Goal: Information Seeking & Learning: Compare options

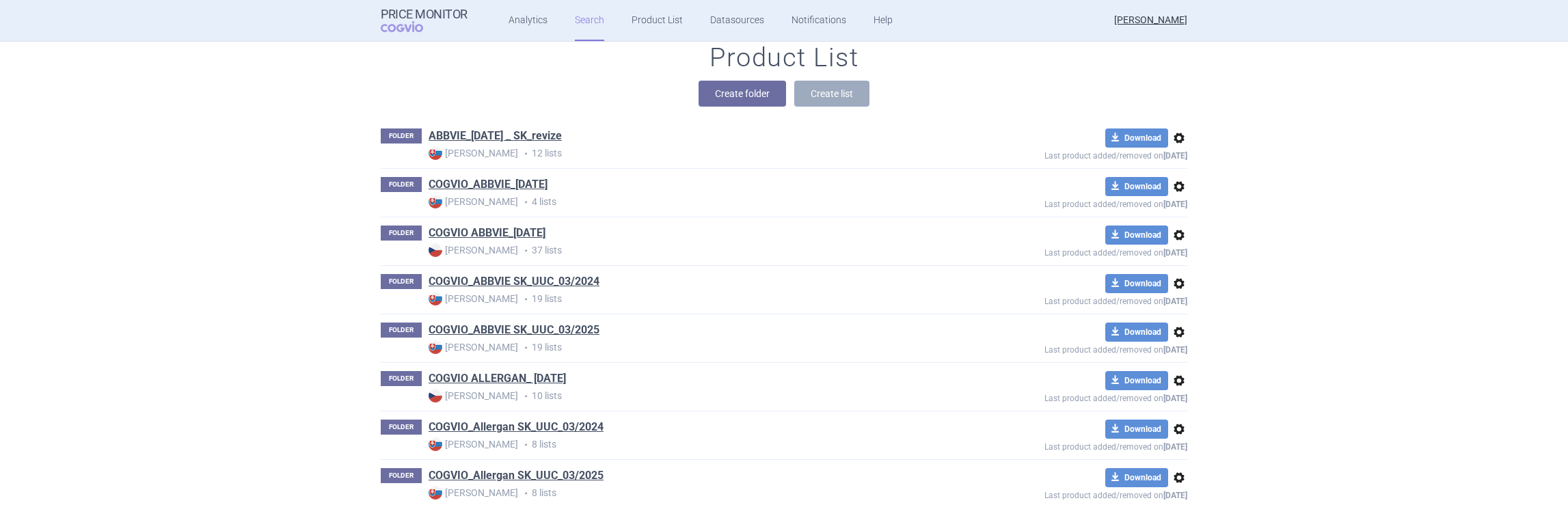
scroll to position [153, 0]
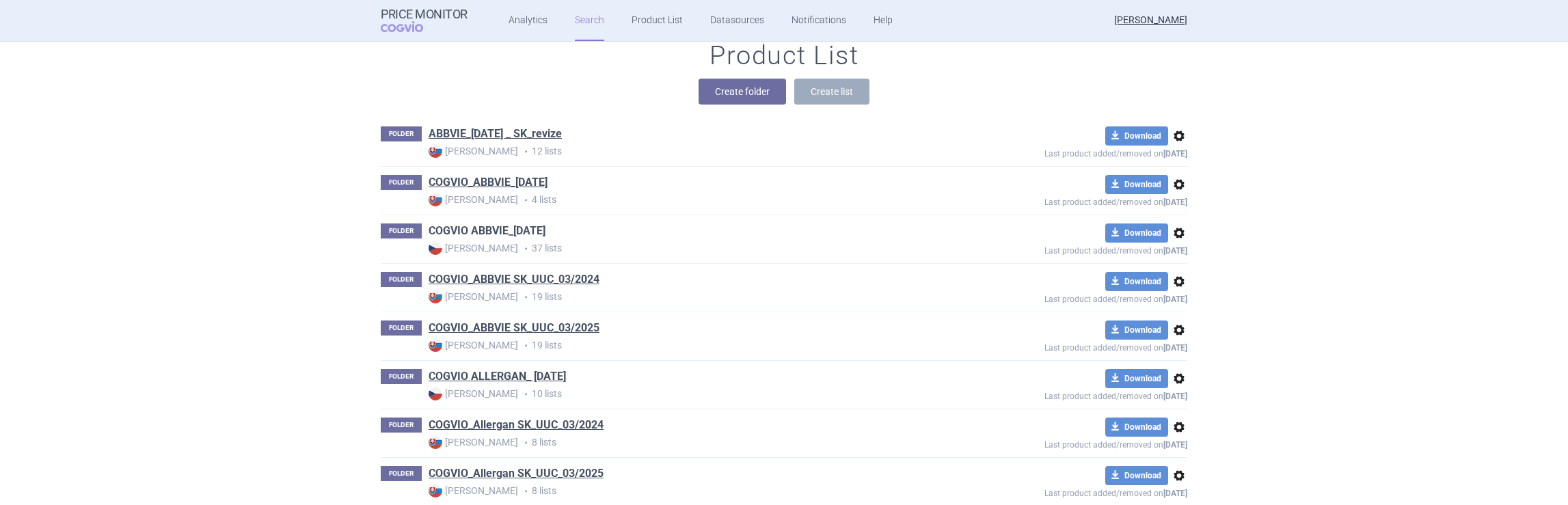
click at [478, 229] on link "COGVIO ABBVIE_[DATE]" at bounding box center [487, 231] width 117 height 15
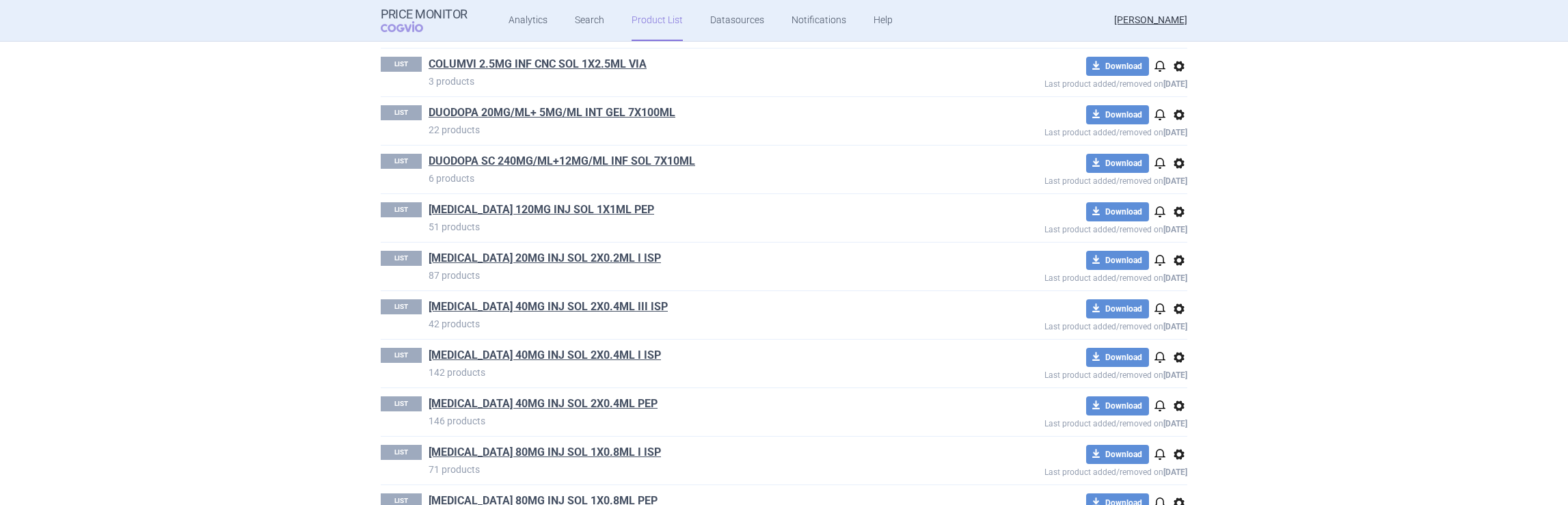
scroll to position [399, 0]
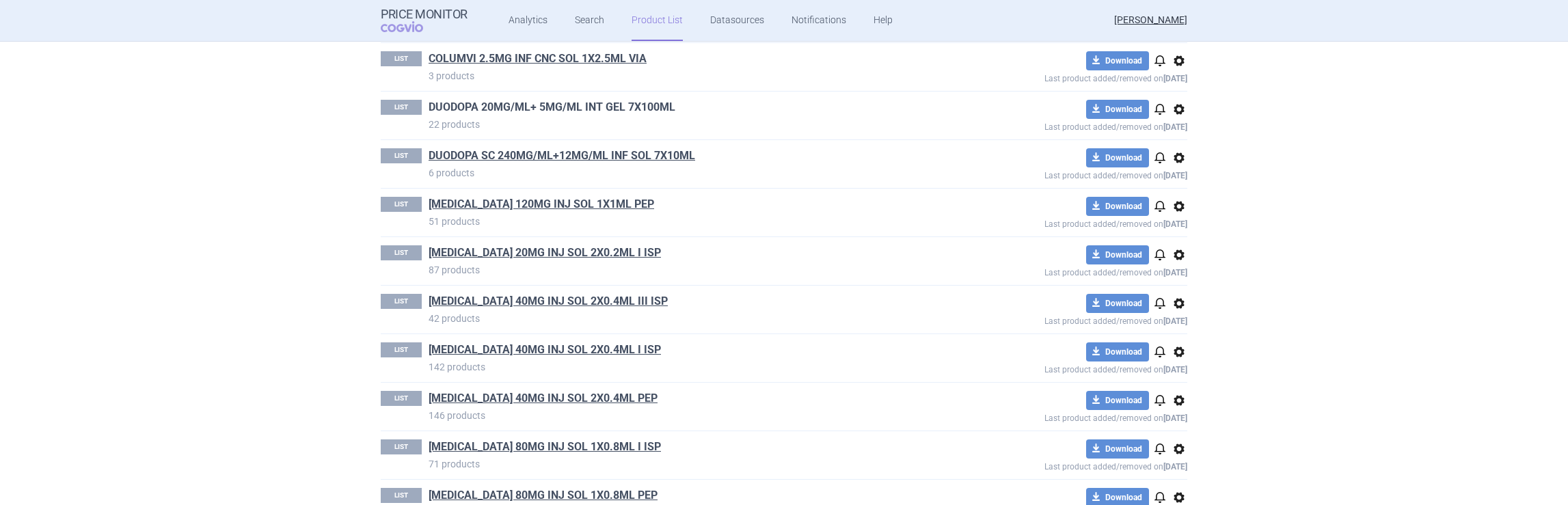
click at [541, 107] on link "DUODOPA 20MG/ML+ 5MG/ML INT GEL 7X100ML" at bounding box center [552, 107] width 247 height 15
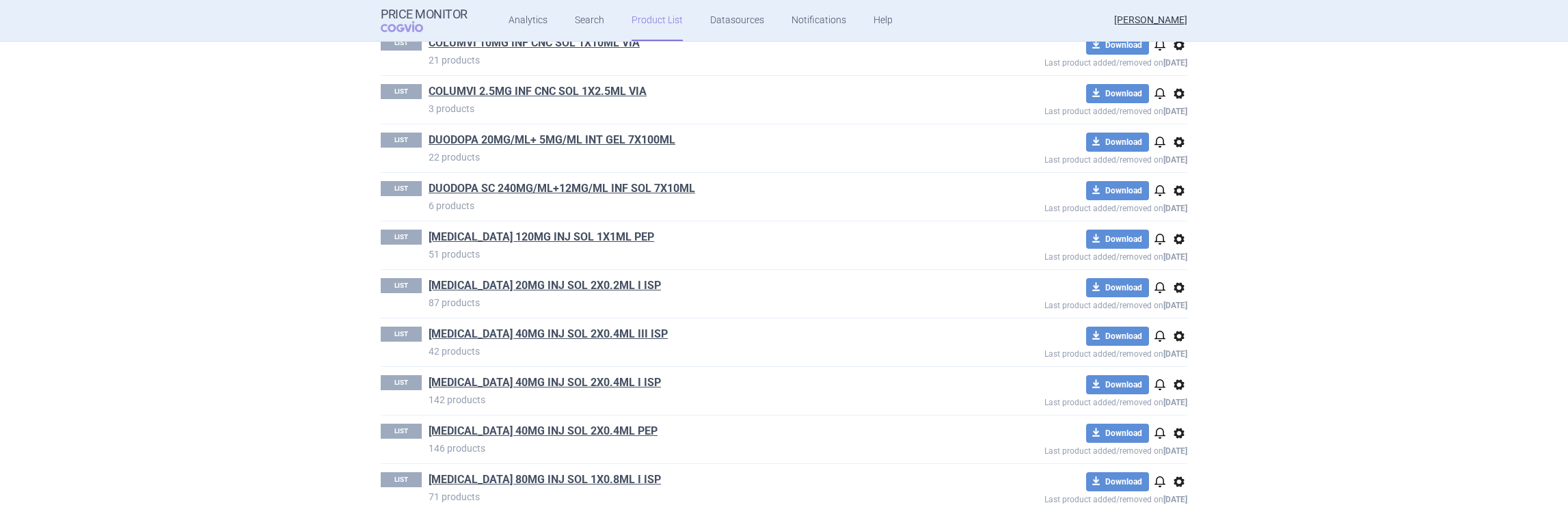
scroll to position [369, 0]
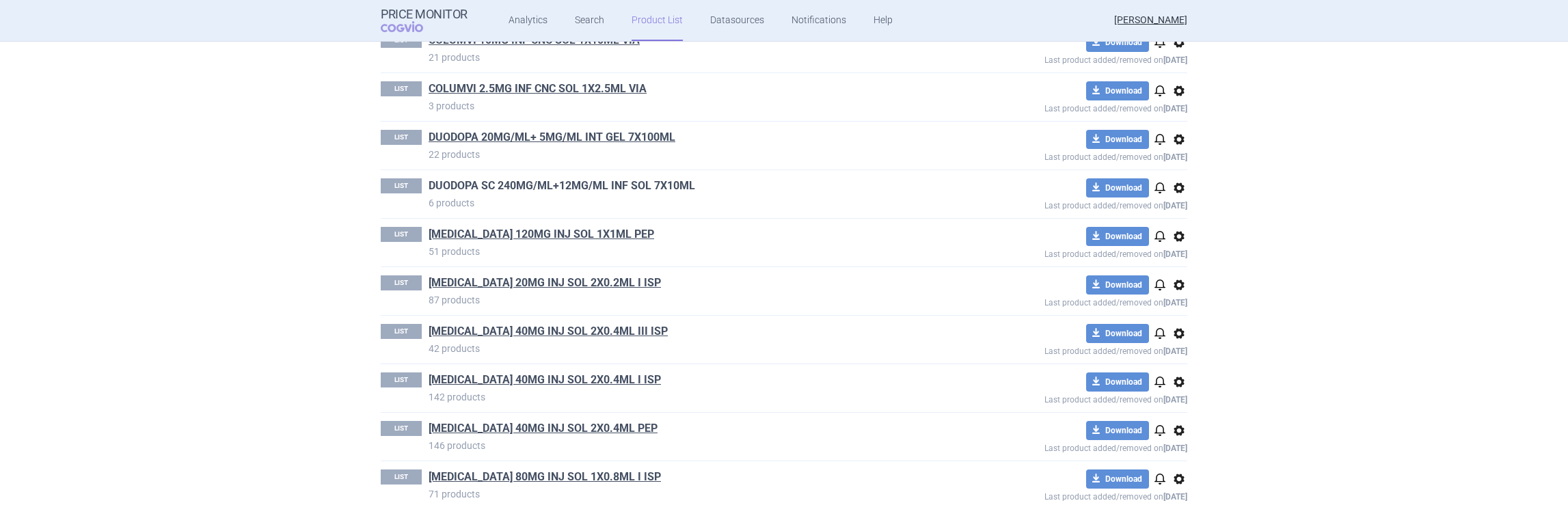
click at [513, 186] on link "DUODOPA SC 240MG/ML+12MG/ML INF SOL 7X10ML" at bounding box center [561, 186] width 266 height 15
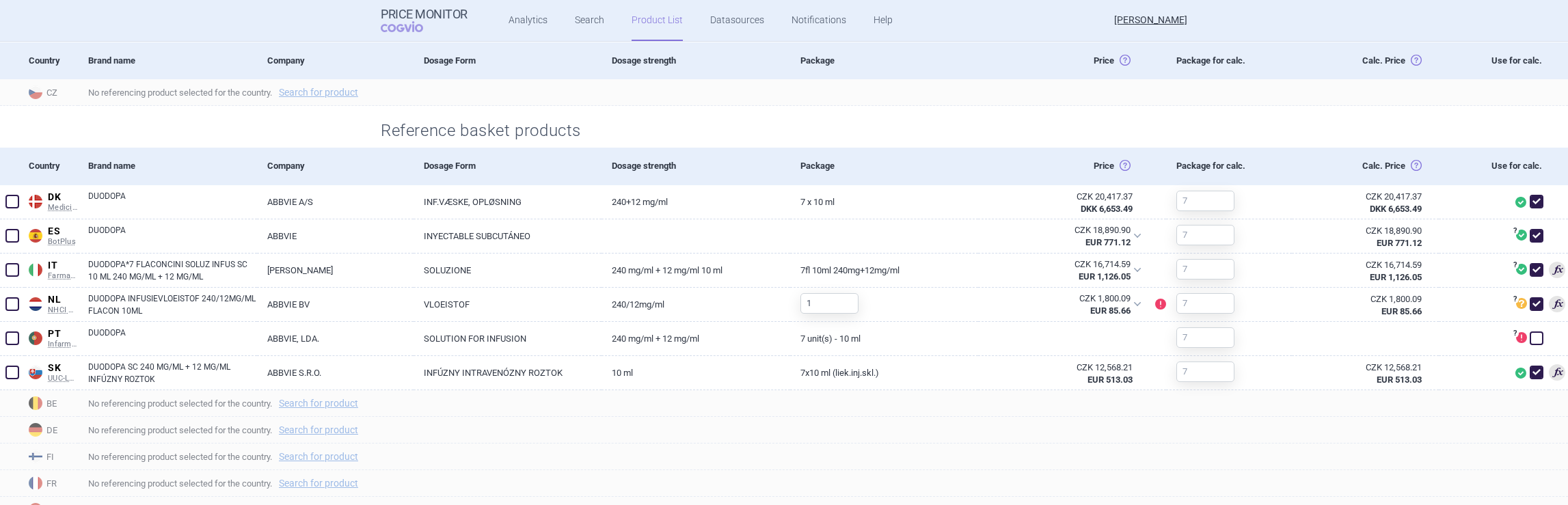
scroll to position [386, 0]
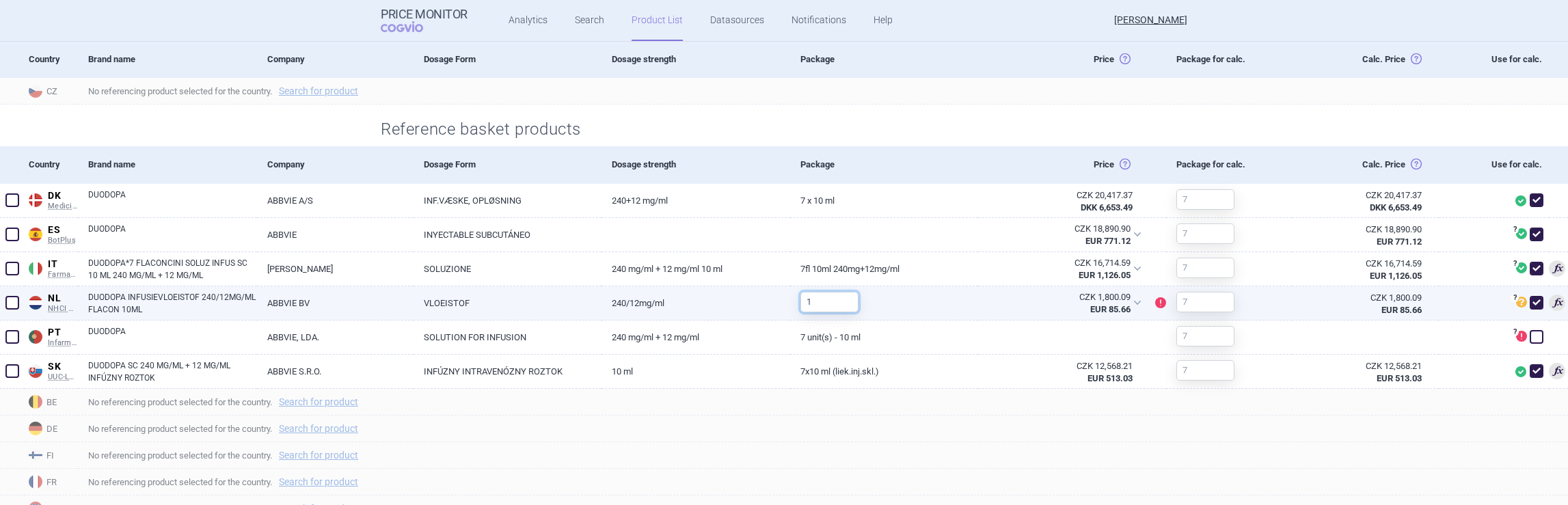
drag, startPoint x: 820, startPoint y: 299, endPoint x: 795, endPoint y: 301, distance: 25.1
click at [800, 301] on input "1" at bounding box center [829, 301] width 58 height 20
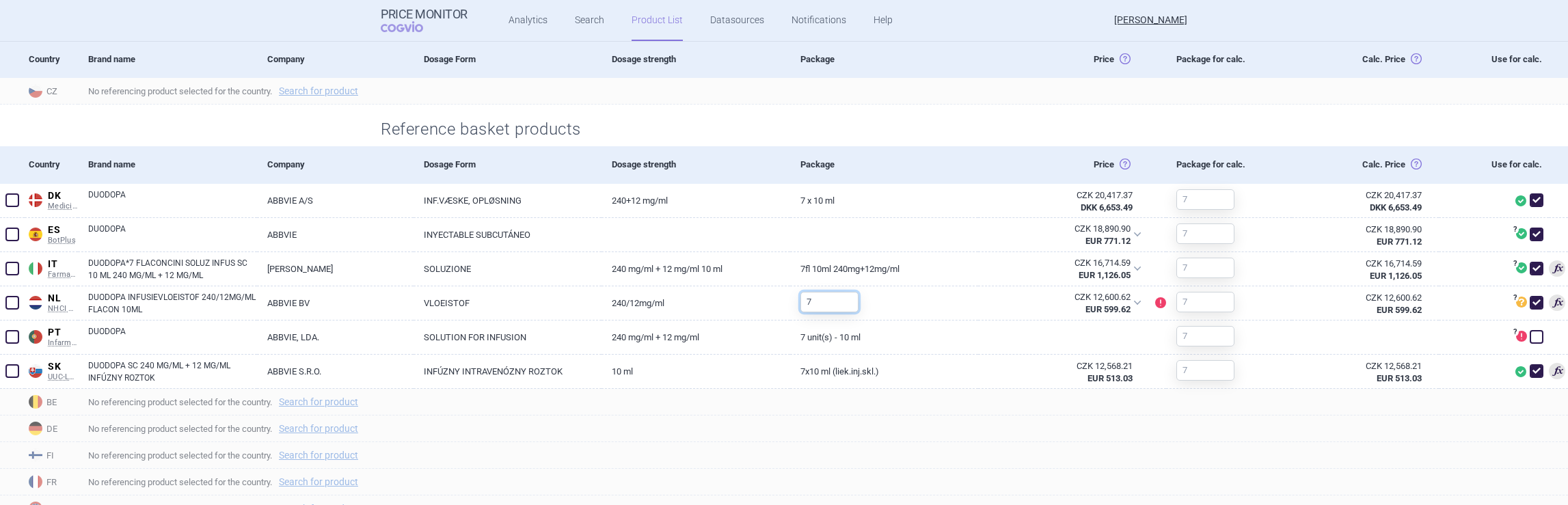
type input "7"
click at [1005, 123] on div at bounding box center [889, 130] width 595 height 19
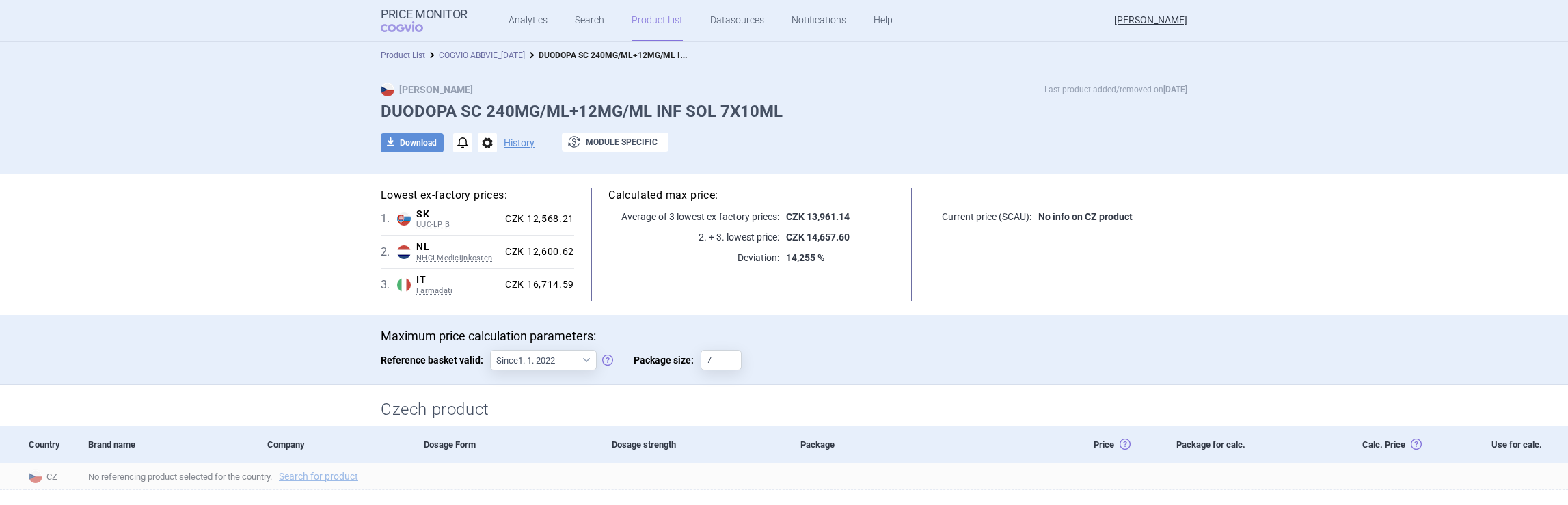
scroll to position [24, 0]
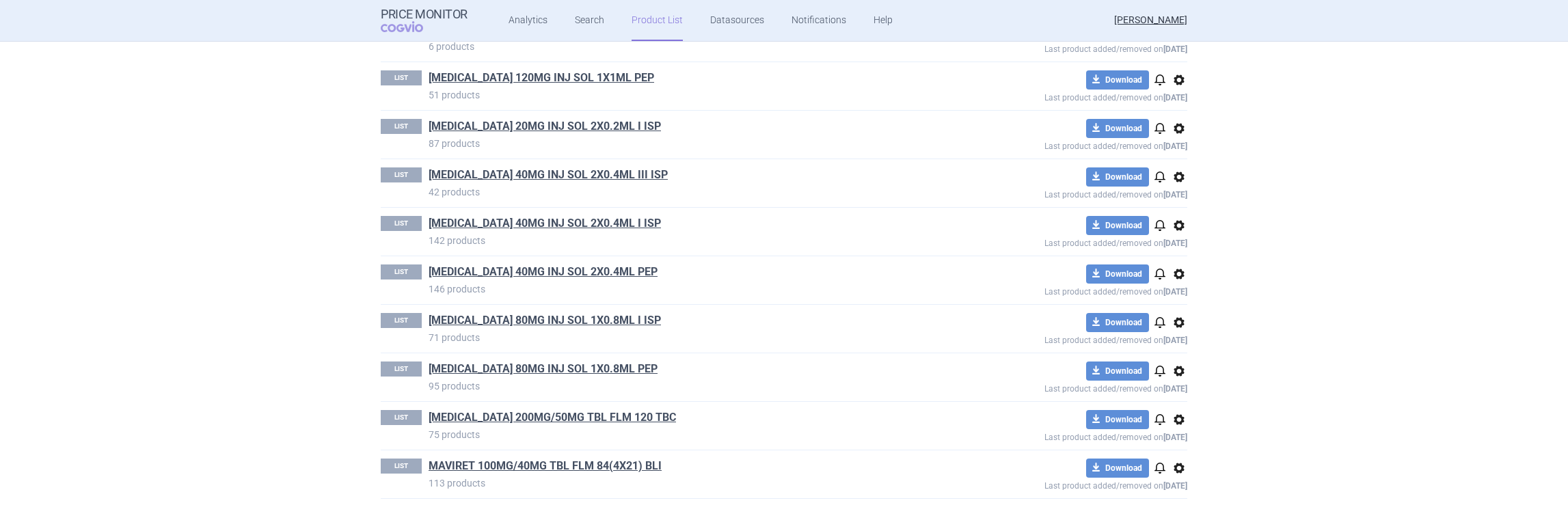
scroll to position [533, 0]
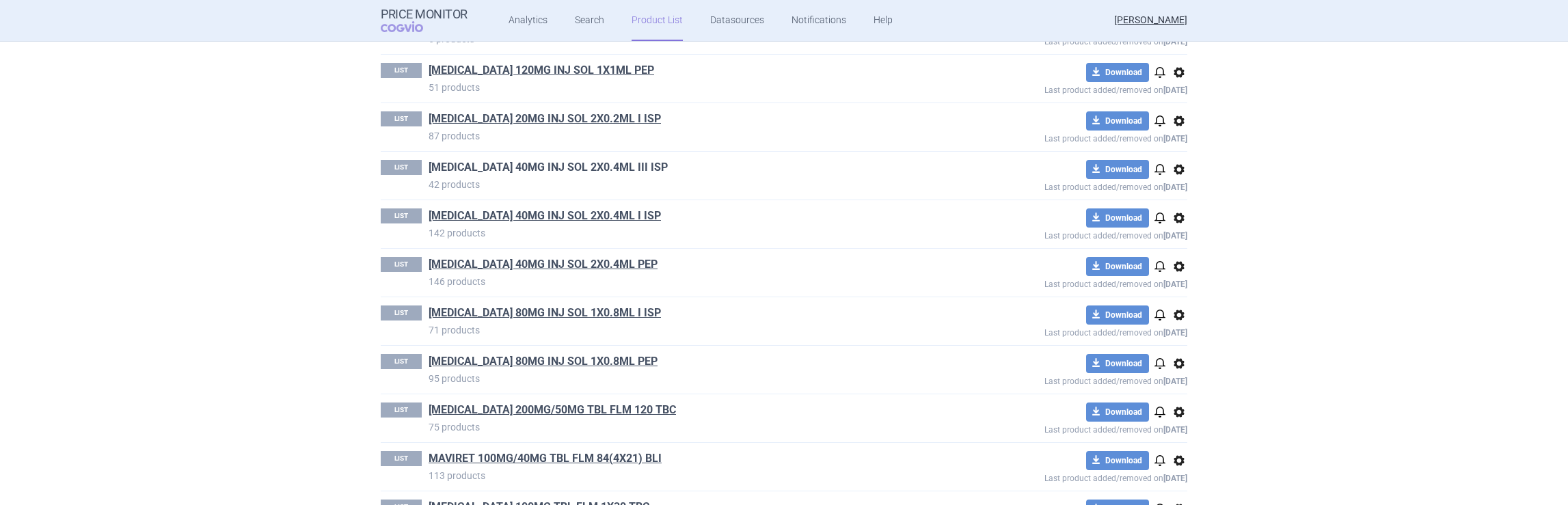
click at [559, 165] on link "[MEDICAL_DATA] 40MG INJ SOL 2X0.4ML III ISP" at bounding box center [548, 167] width 239 height 15
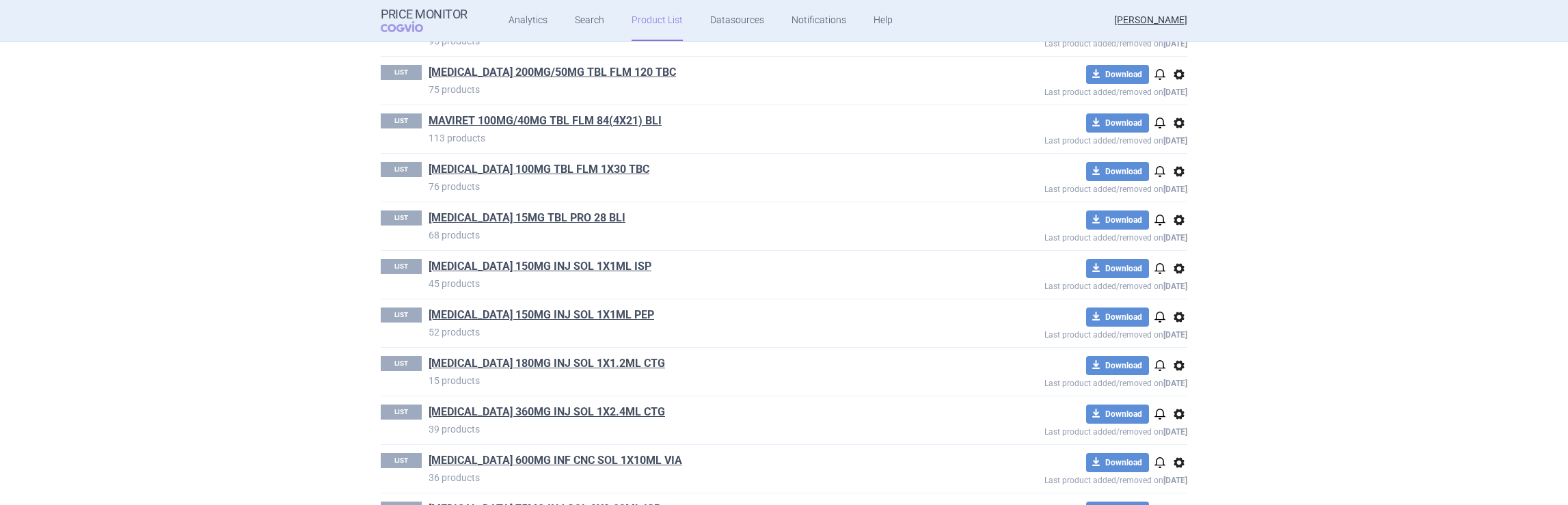
scroll to position [873, 0]
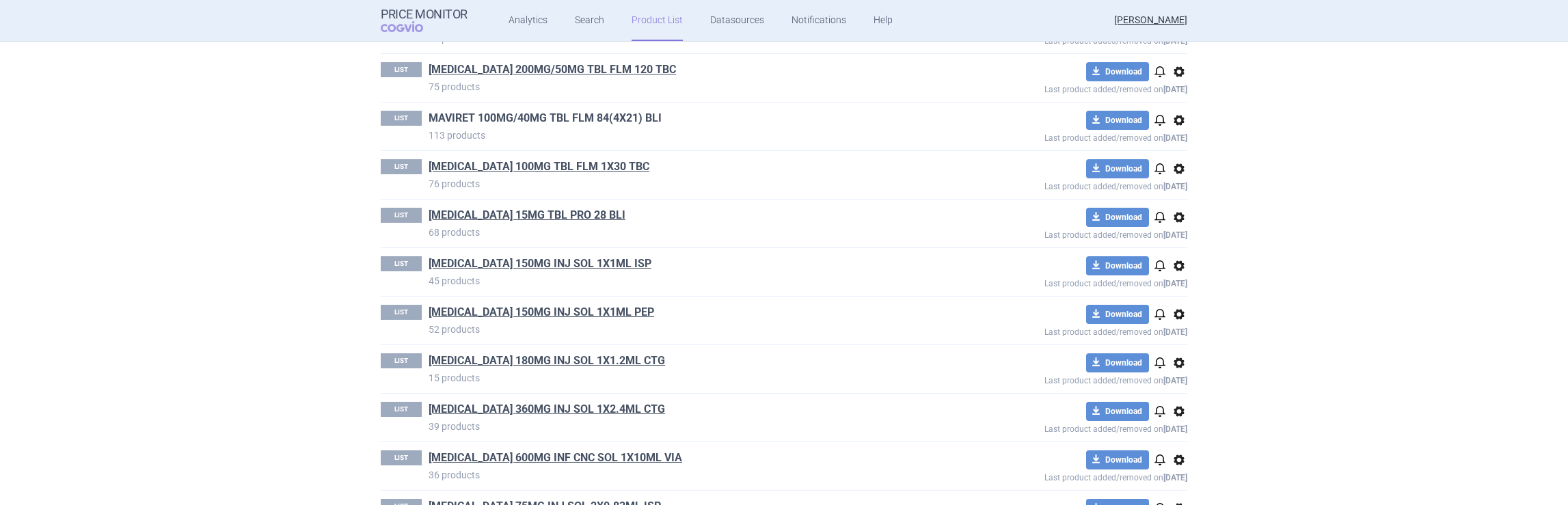
click at [547, 116] on link "MAVIRET 100MG/40MG TBL FLM 84(4X21) BLI" at bounding box center [545, 119] width 233 height 15
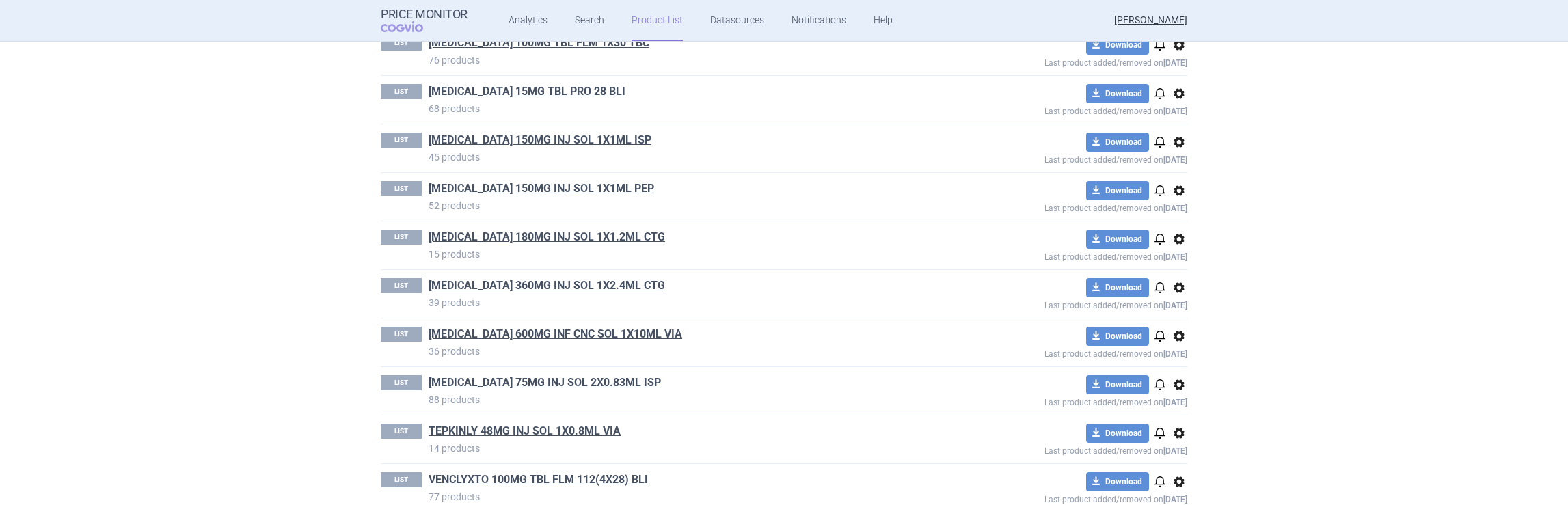
scroll to position [1000, 0]
click at [494, 84] on link "[MEDICAL_DATA] 15MG TBL PRO 28 BLI" at bounding box center [527, 90] width 197 height 15
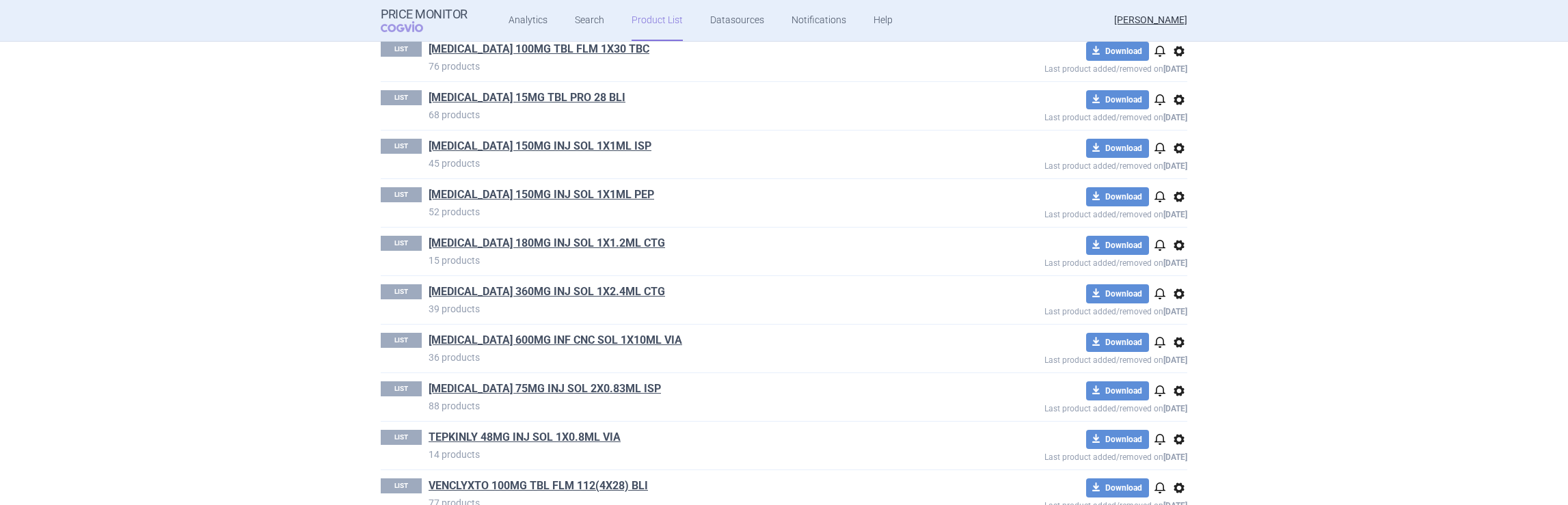
scroll to position [995, 0]
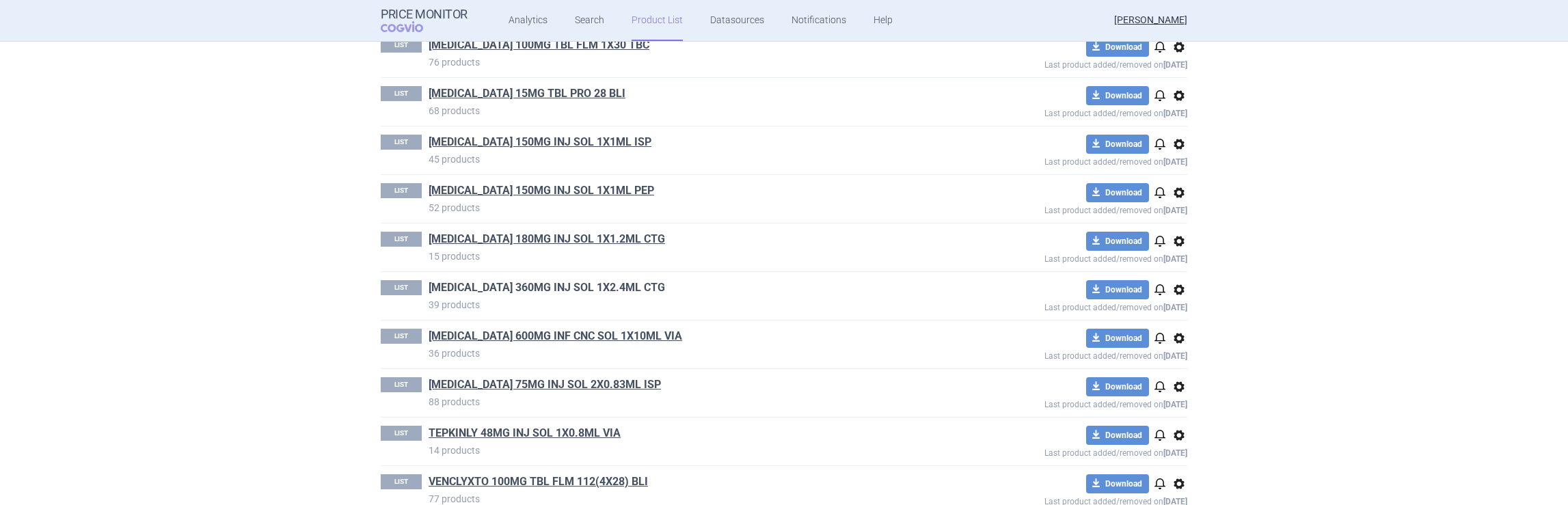
click at [494, 281] on link "[MEDICAL_DATA] 360MG INJ SOL 1X2.4ML CTG" at bounding box center [546, 288] width 236 height 15
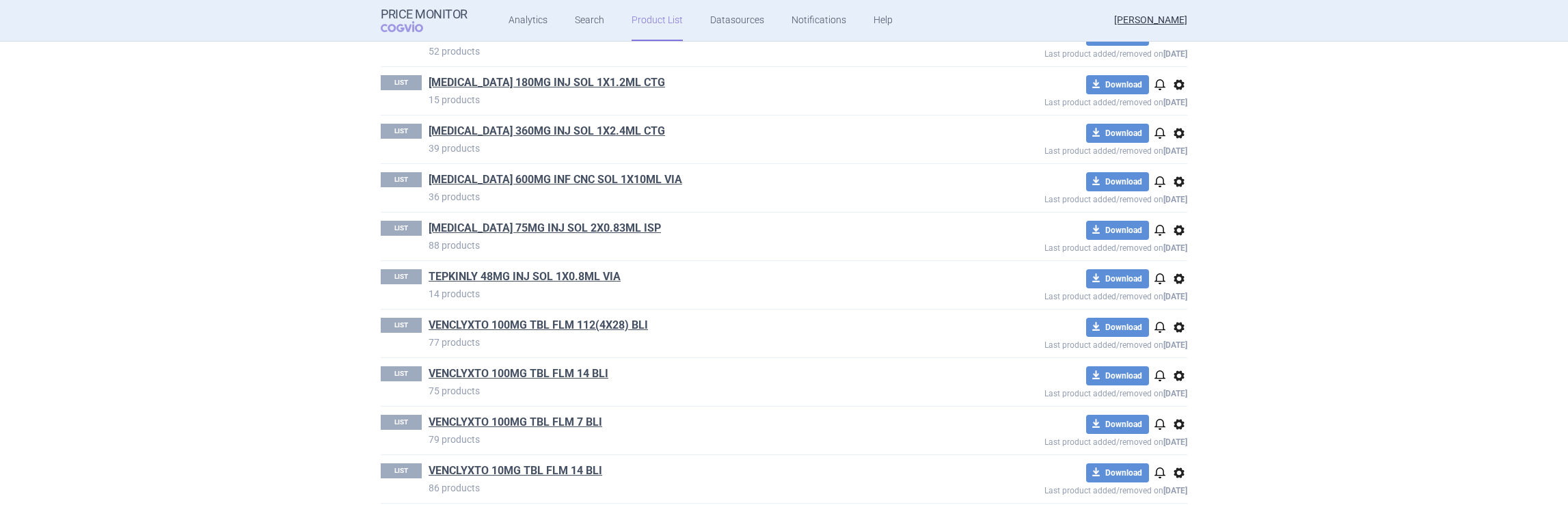
scroll to position [1166, 0]
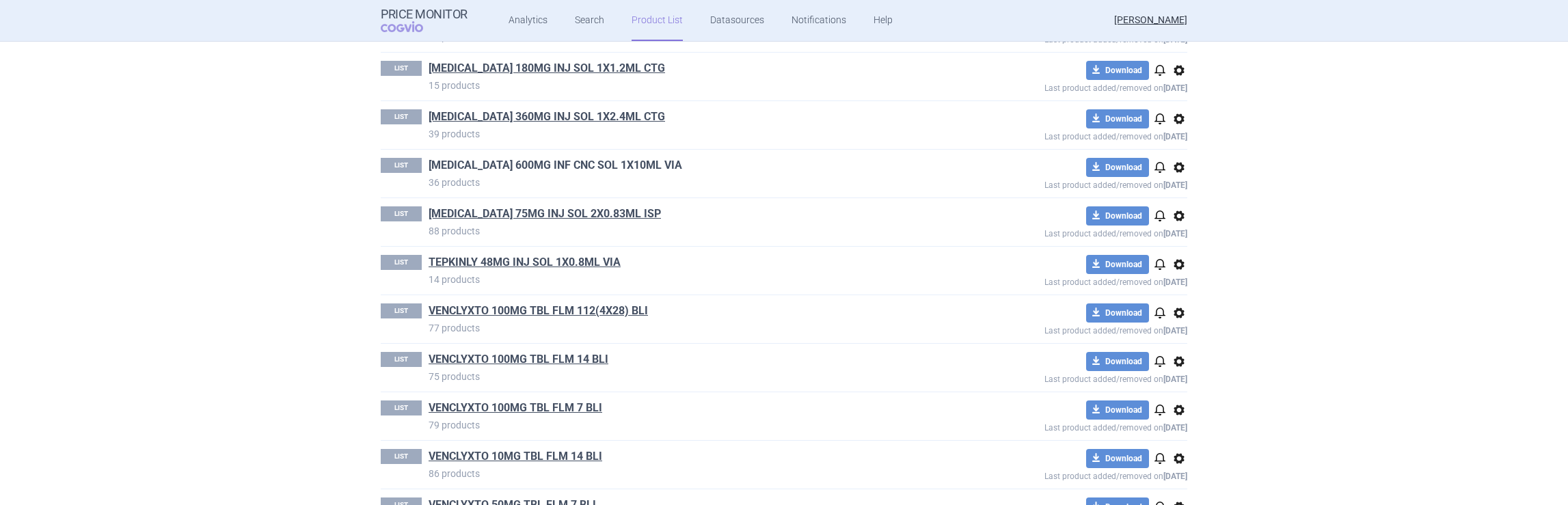
click at [511, 159] on link "[MEDICAL_DATA] 600MG INF CNC SOL 1X10ML VIA" at bounding box center [555, 165] width 254 height 15
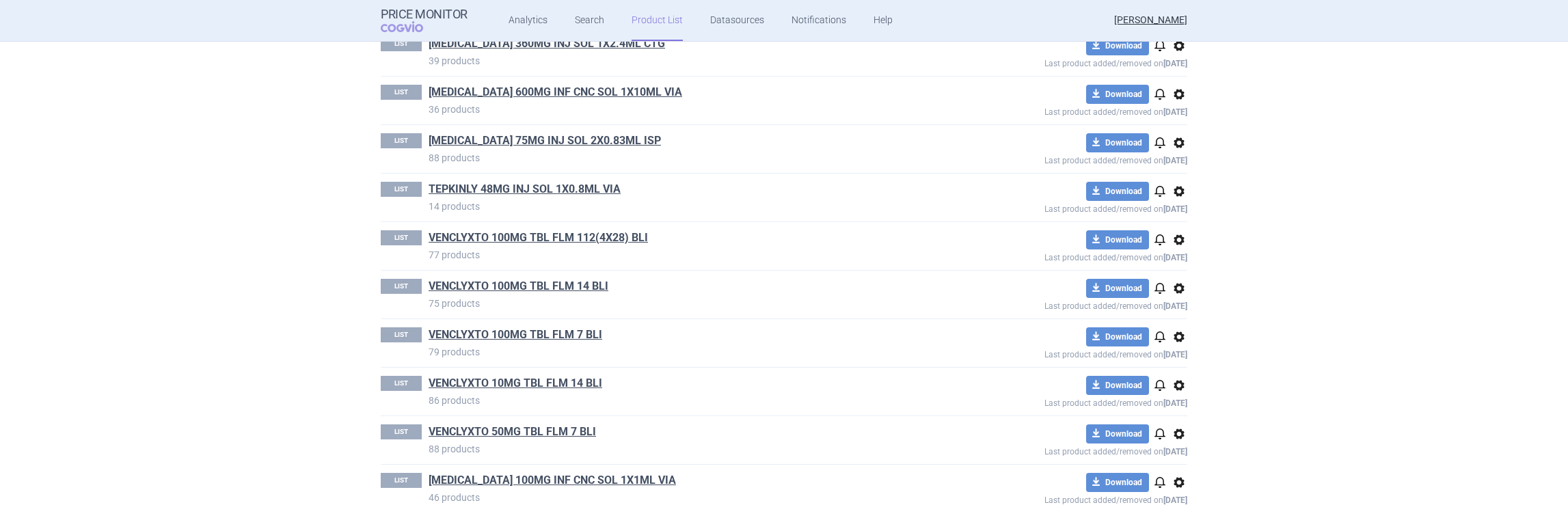
scroll to position [1286, 0]
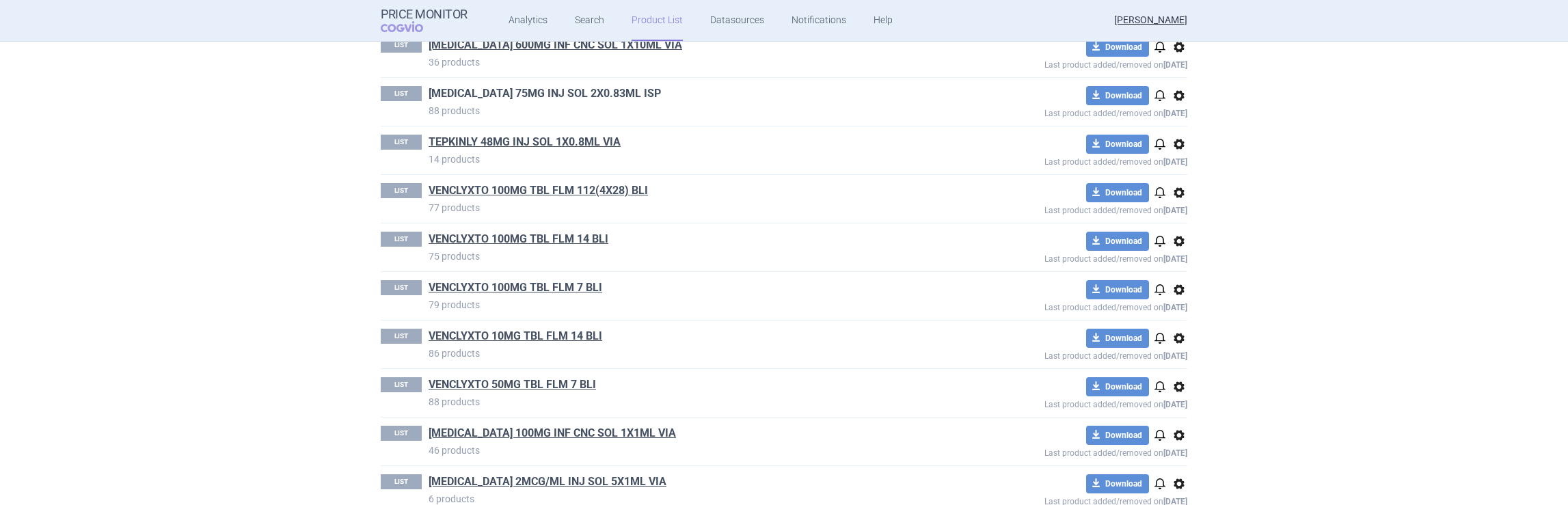
click at [504, 86] on link "[MEDICAL_DATA] 75MG INJ SOL 2X0.83ML ISP" at bounding box center [544, 93] width 232 height 15
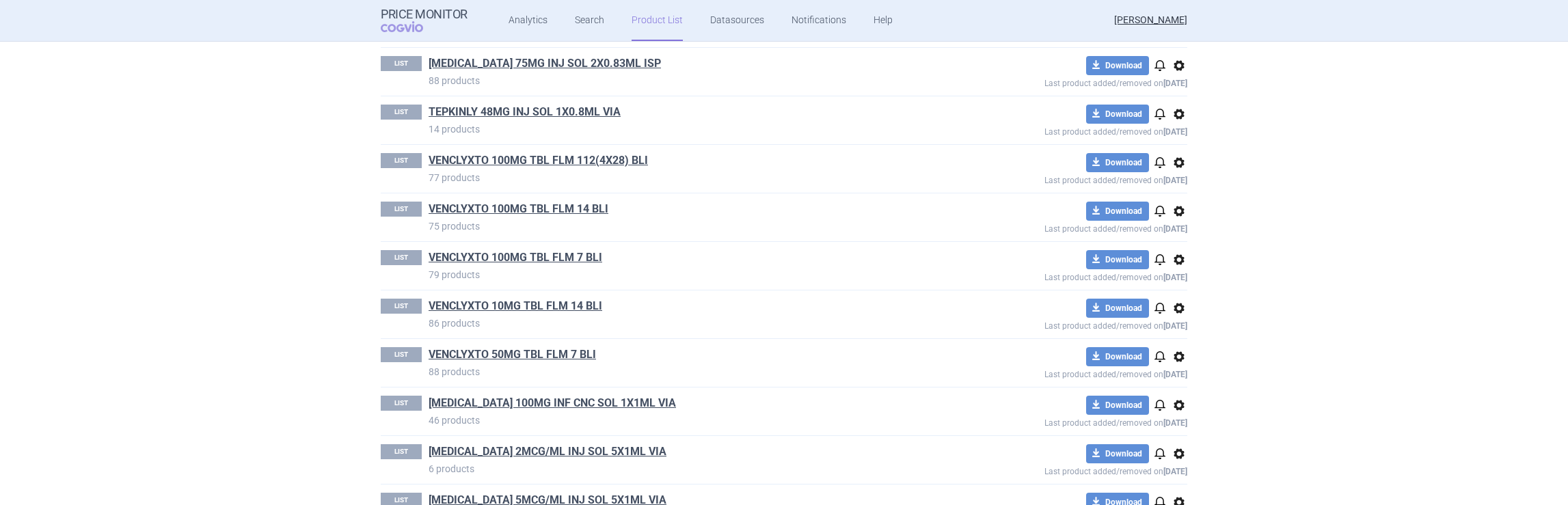
scroll to position [1322, 0]
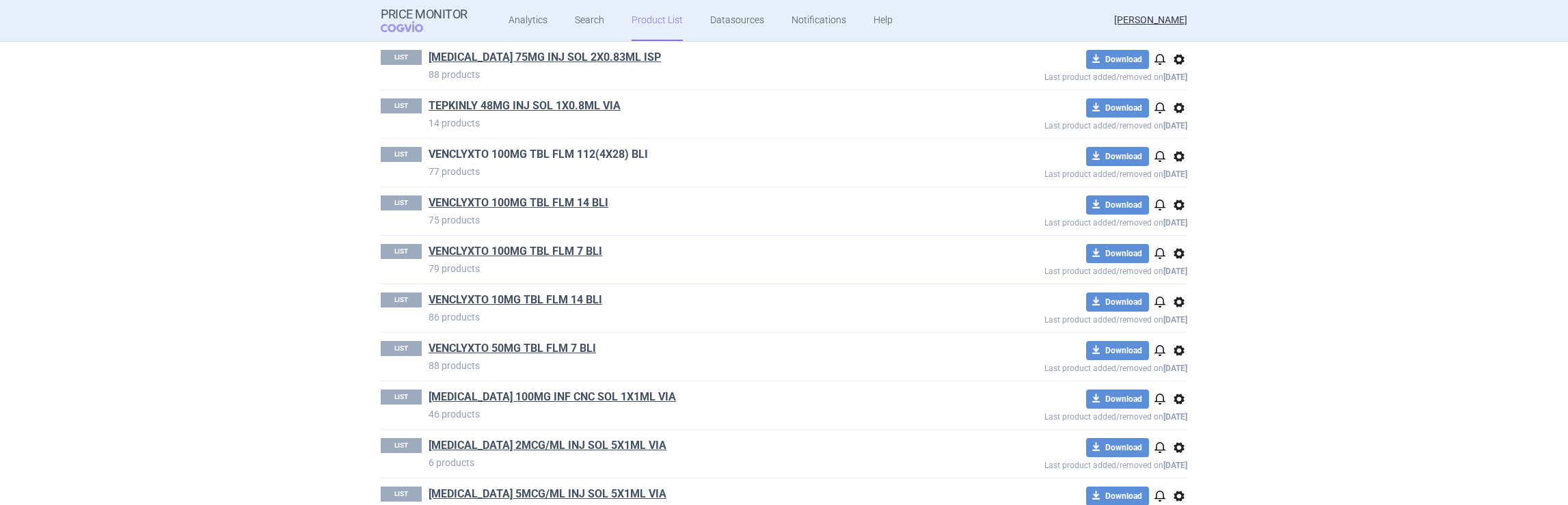
click at [538, 148] on link "VENCLYXTO 100MG TBL FLM 112(4X28) BLI" at bounding box center [538, 155] width 220 height 15
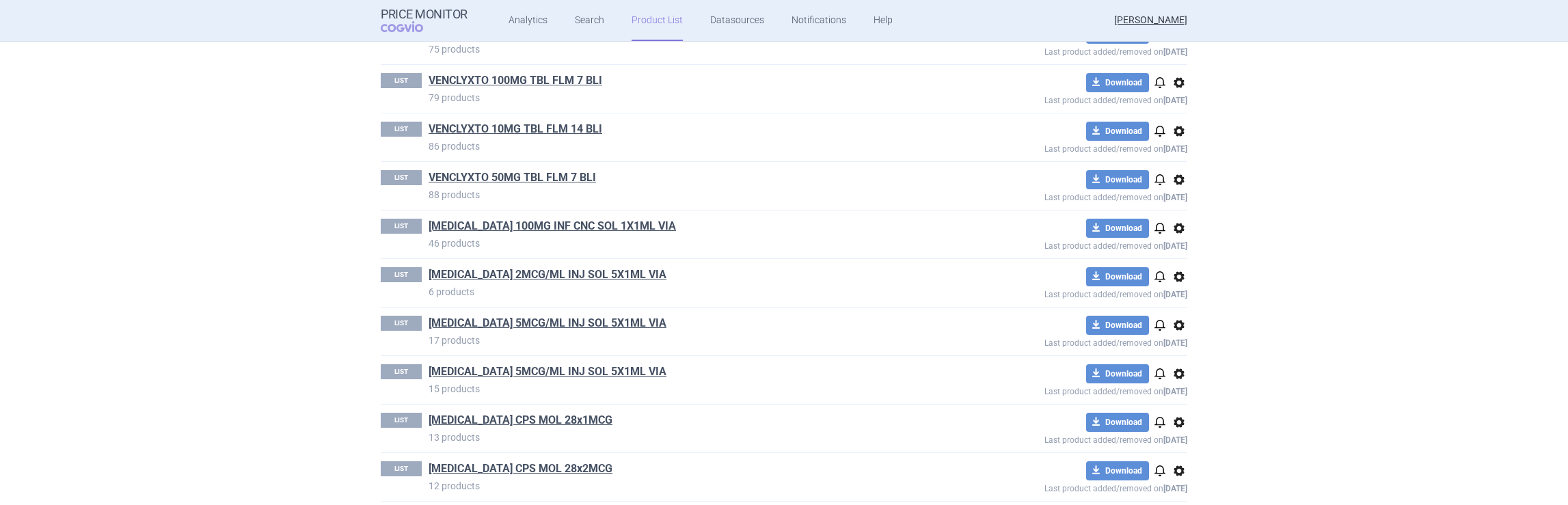
scroll to position [1494, 0]
click at [467, 316] on link "[MEDICAL_DATA] 5MCG/ML INJ SOL 5X1ML VIA" at bounding box center [547, 323] width 238 height 15
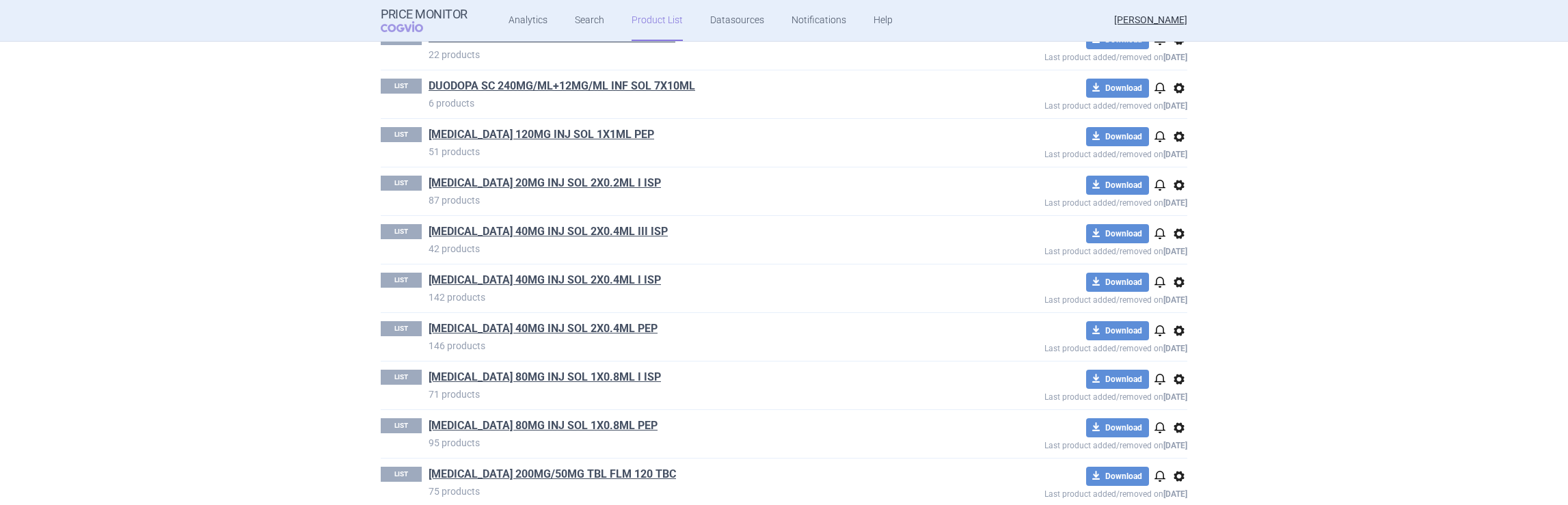
scroll to position [1494, 0]
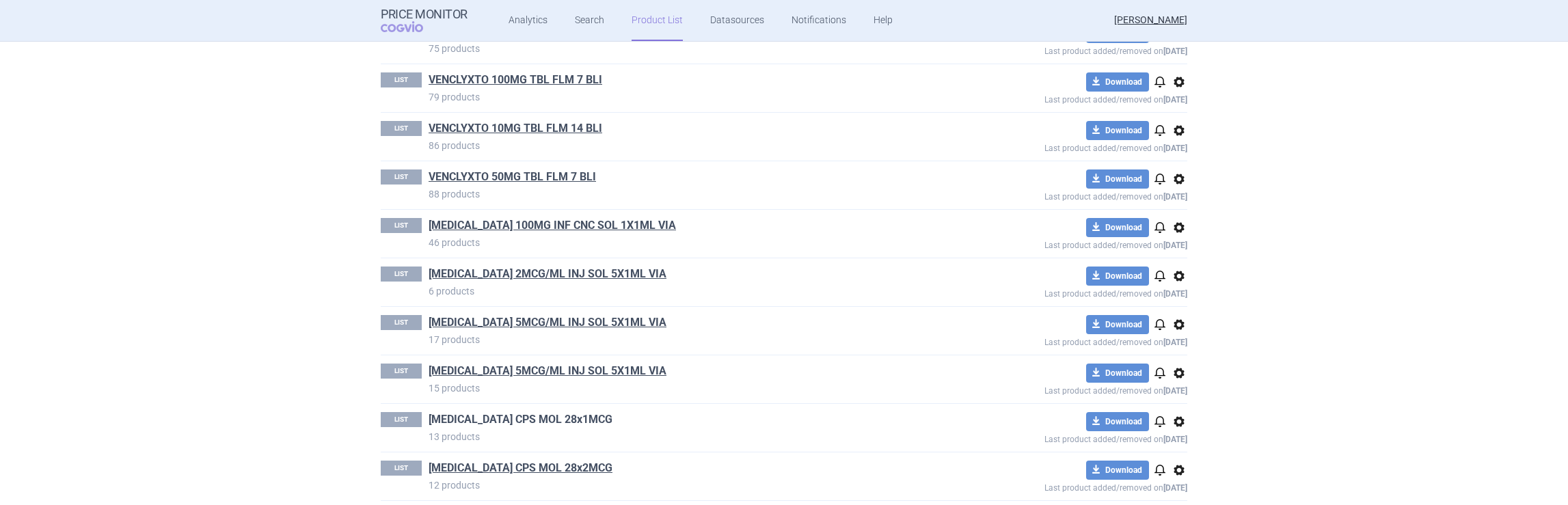
click at [524, 412] on link "[MEDICAL_DATA] CPS MOL 28x1MCG" at bounding box center [520, 420] width 184 height 15
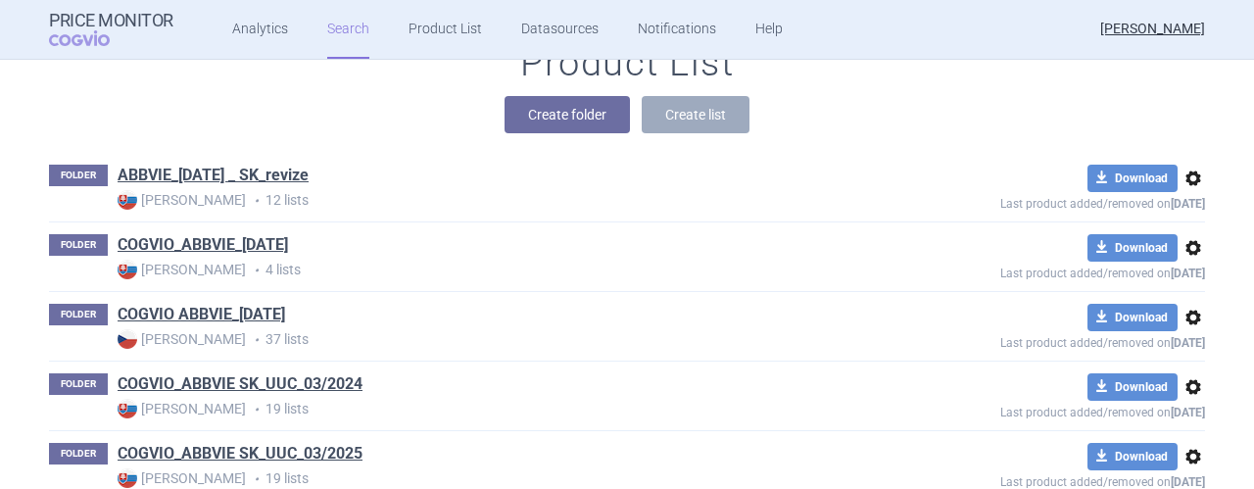
scroll to position [300, 0]
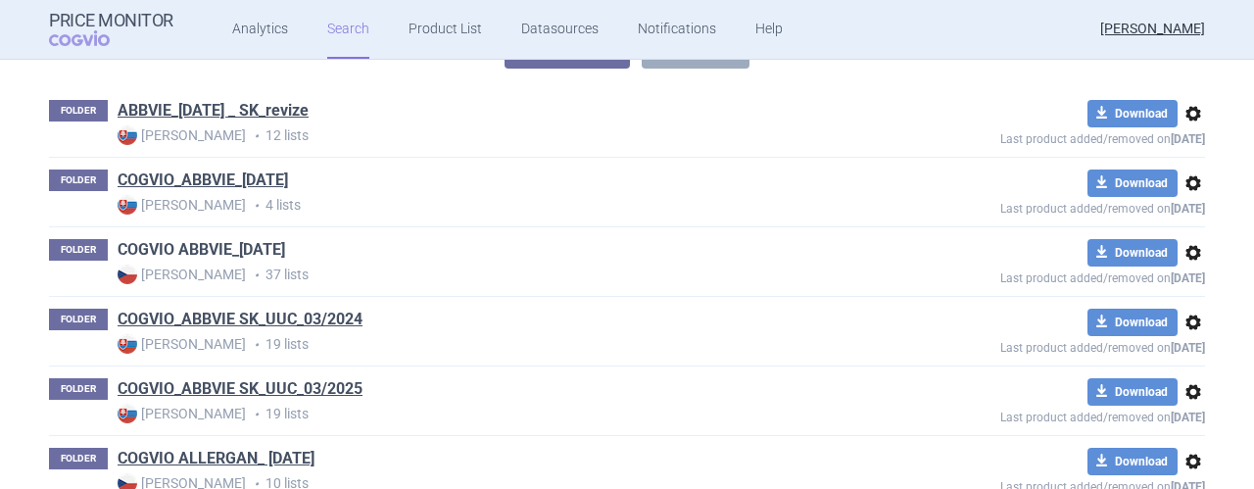
click at [170, 242] on link "COGVIO ABBVIE_[DATE]" at bounding box center [202, 250] width 168 height 22
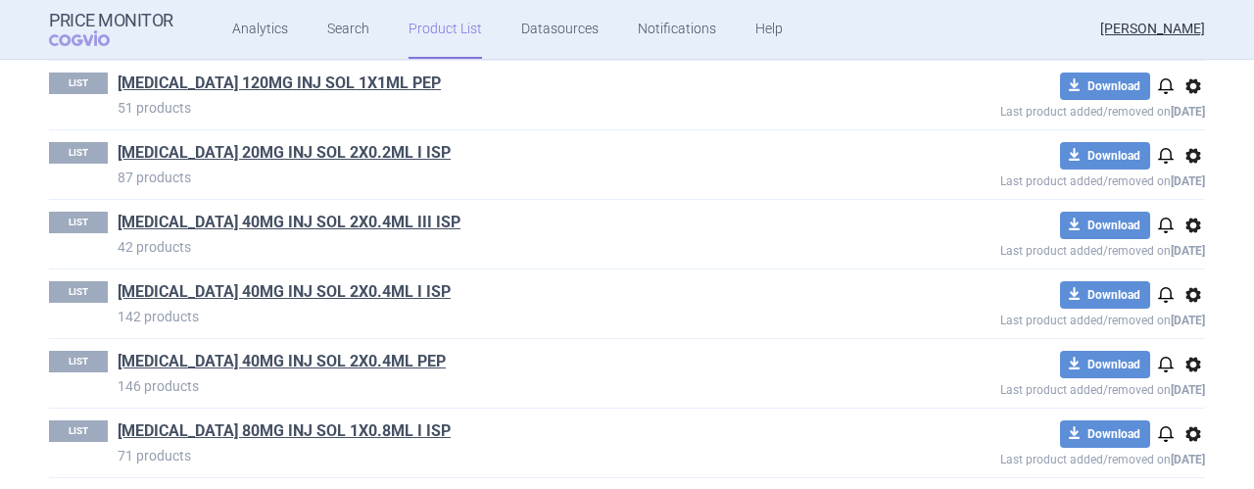
scroll to position [763, 0]
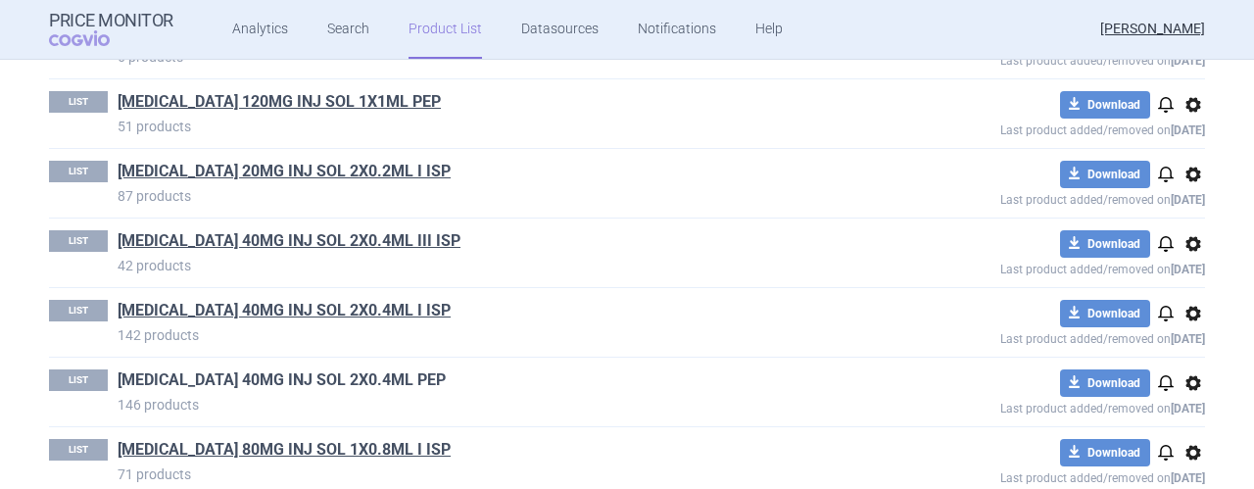
click at [255, 369] on link "[MEDICAL_DATA] 40MG INJ SOL 2X0.4ML PEP" at bounding box center [282, 380] width 328 height 22
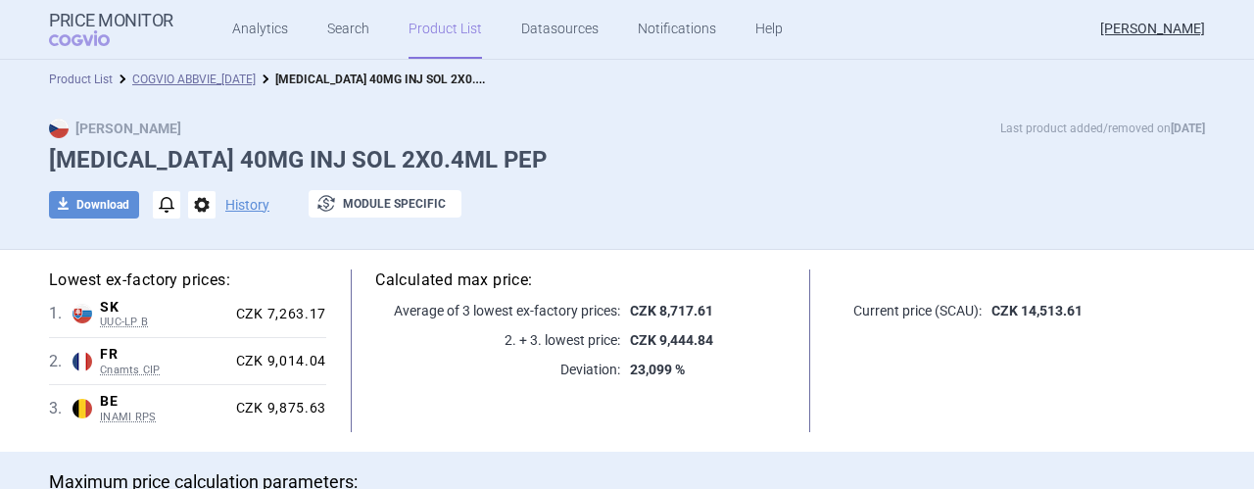
click at [94, 77] on link "Product List" at bounding box center [81, 80] width 64 height 14
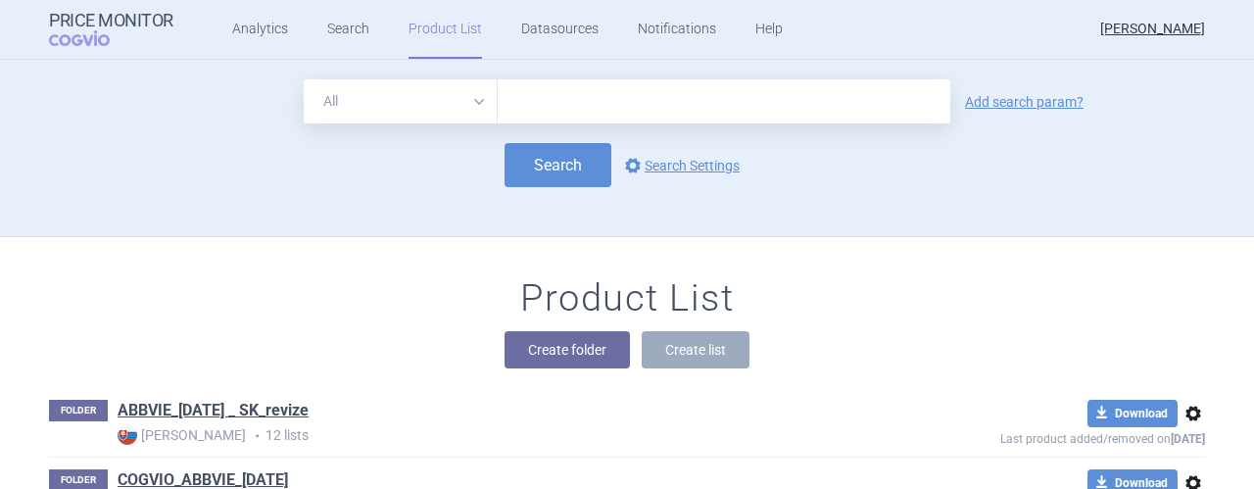
scroll to position [176, 0]
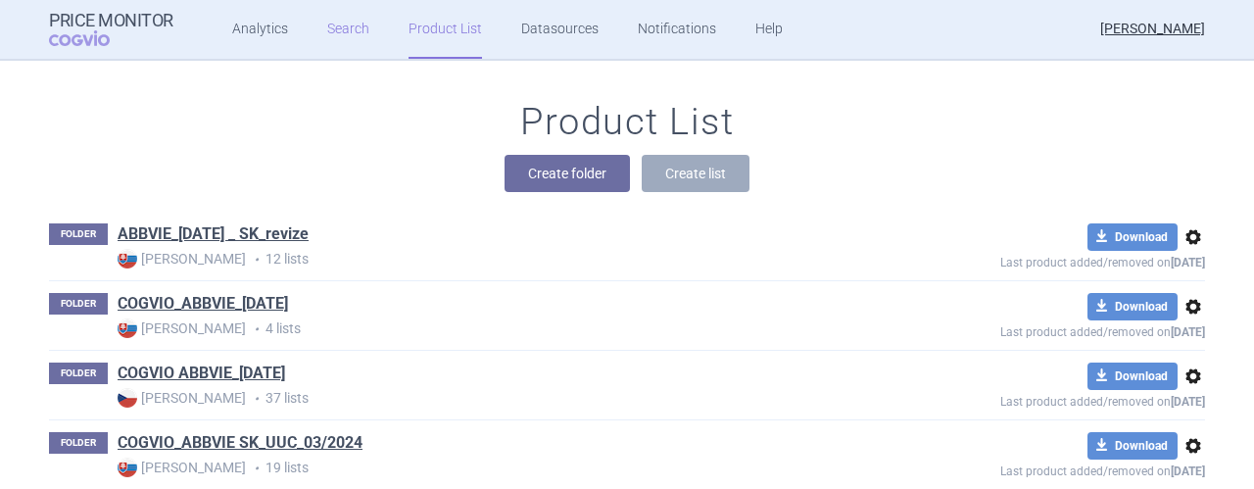
click at [343, 23] on link "Search" at bounding box center [348, 29] width 42 height 59
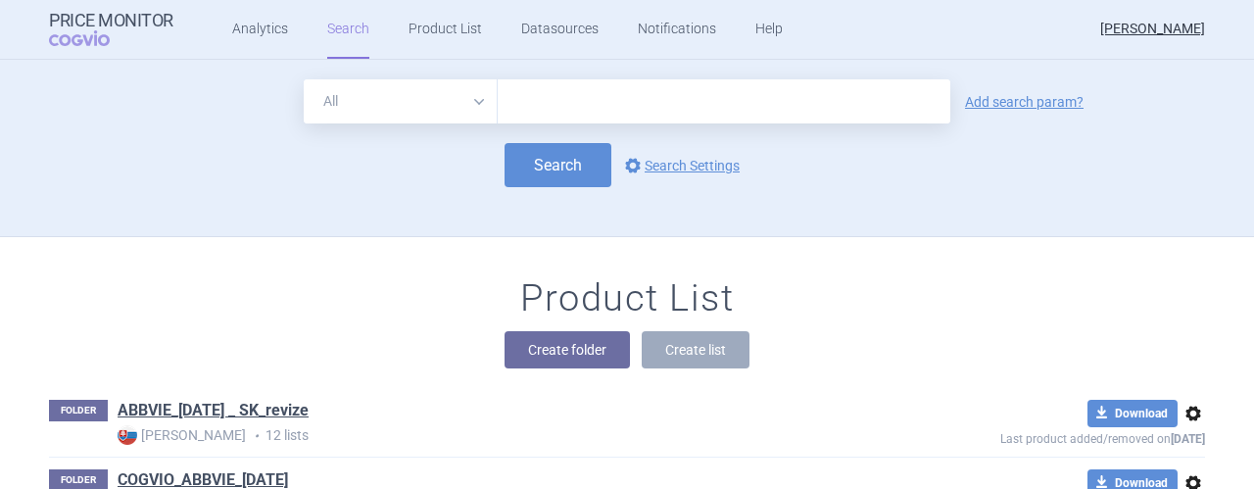
click at [609, 107] on input "text" at bounding box center [724, 101] width 453 height 44
type input "H"
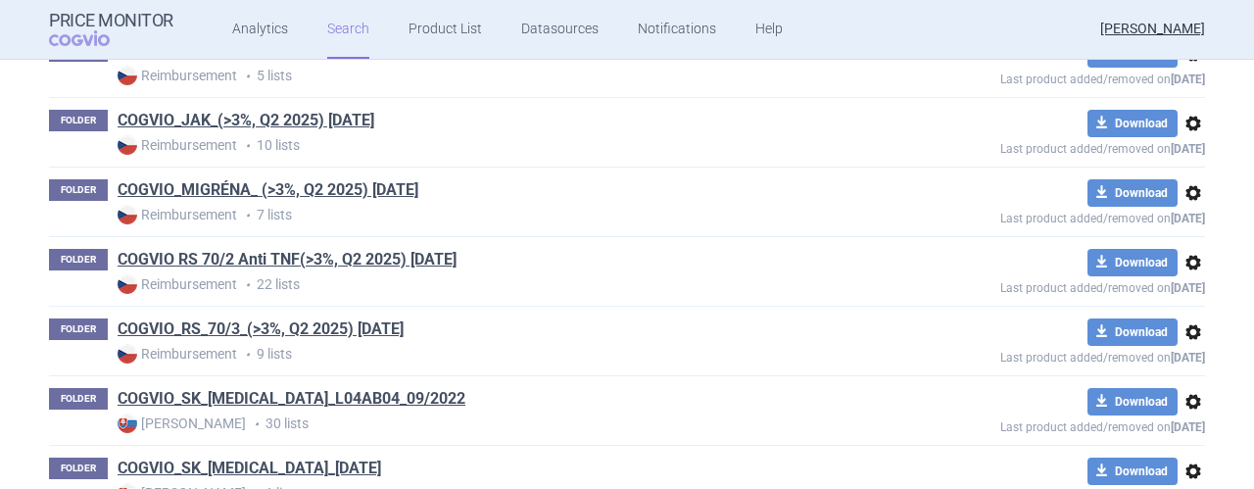
scroll to position [1284, 0]
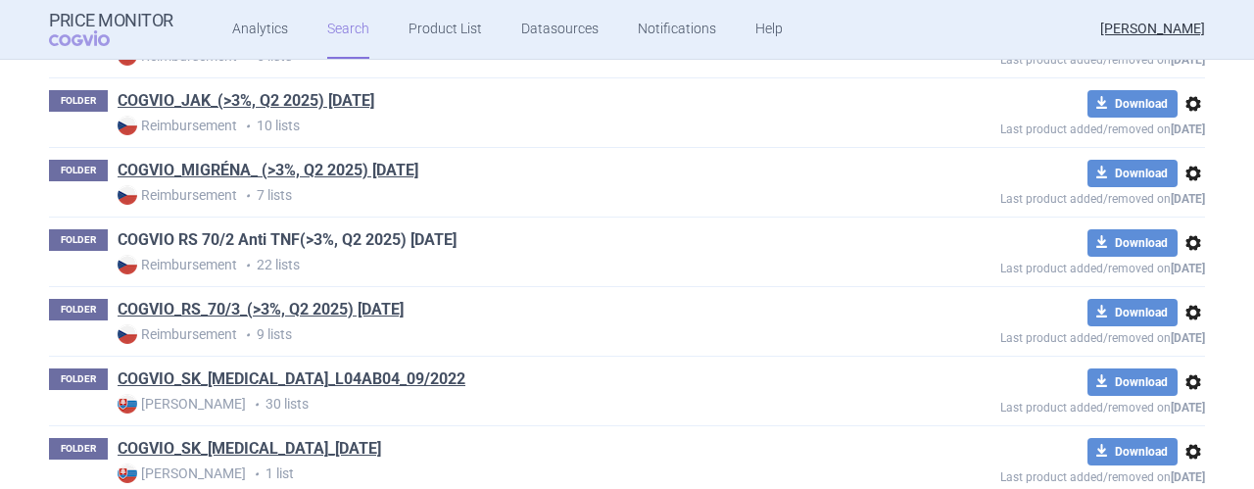
click at [230, 232] on link "COGVIO RS 70/2 Anti TNF(>3%, Q2 2025) [DATE]" at bounding box center [287, 240] width 339 height 22
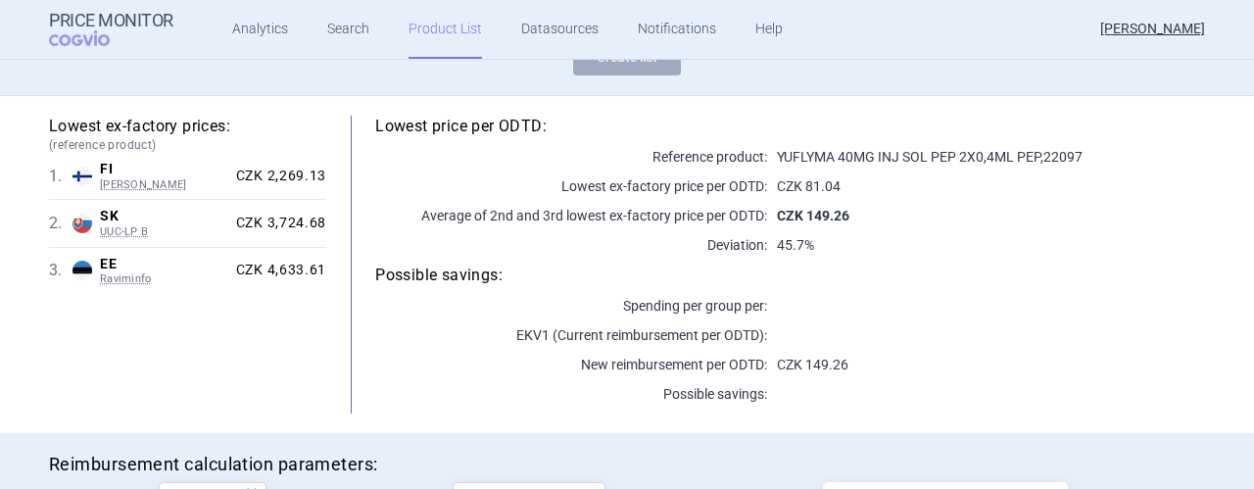
scroll to position [470, 0]
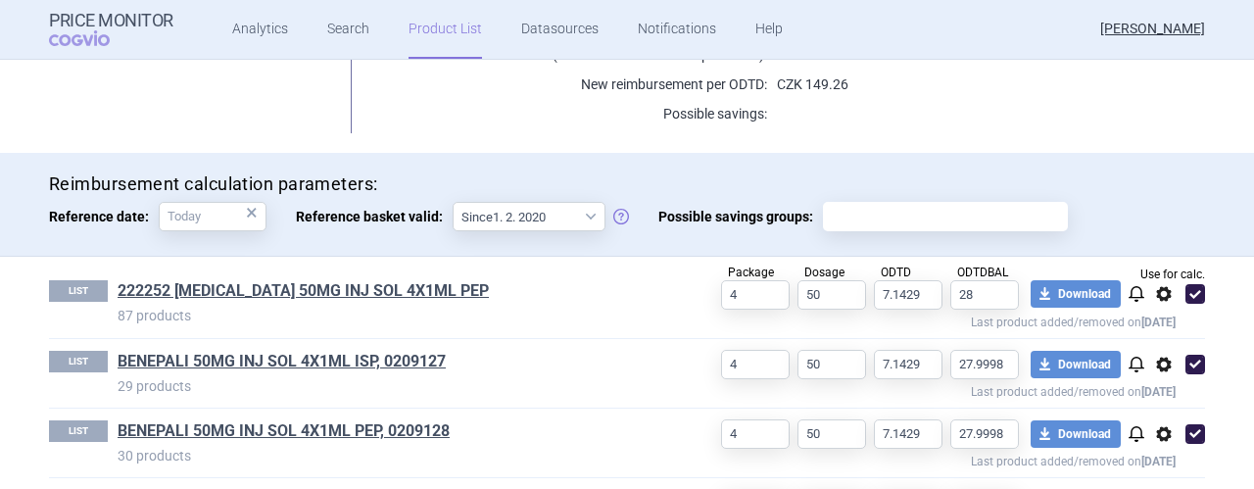
click at [1191, 292] on span at bounding box center [1196, 294] width 20 height 20
checkbox input "false"
click at [1189, 367] on span at bounding box center [1196, 365] width 20 height 20
checkbox input "false"
click at [1193, 430] on span at bounding box center [1196, 434] width 20 height 20
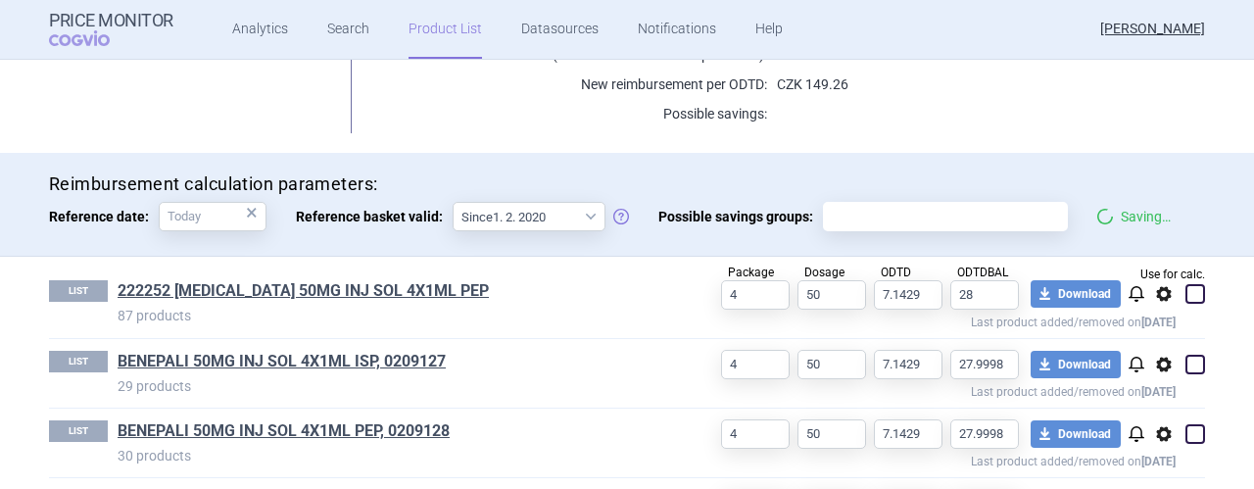
checkbox input "false"
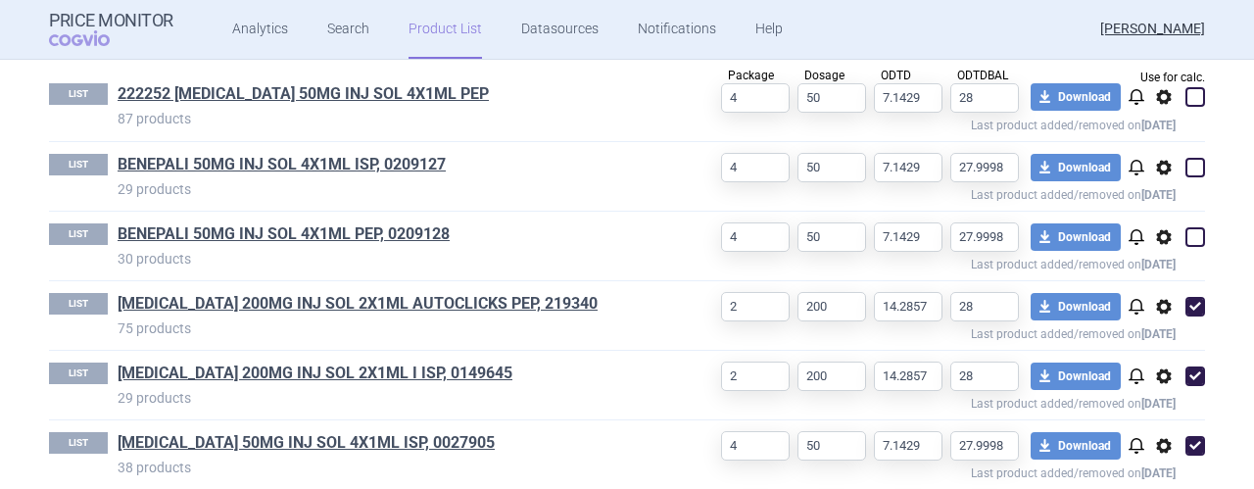
scroll to position [682, 0]
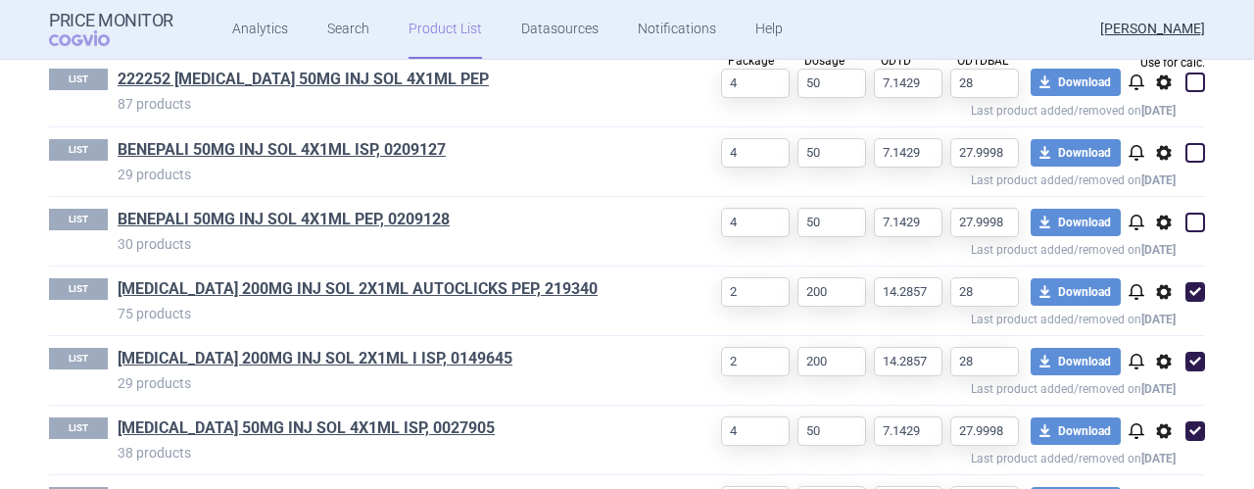
click at [1190, 283] on span at bounding box center [1196, 292] width 20 height 20
checkbox input "false"
click at [1193, 362] on span at bounding box center [1196, 362] width 20 height 20
checkbox input "false"
click at [1190, 425] on span at bounding box center [1196, 431] width 20 height 20
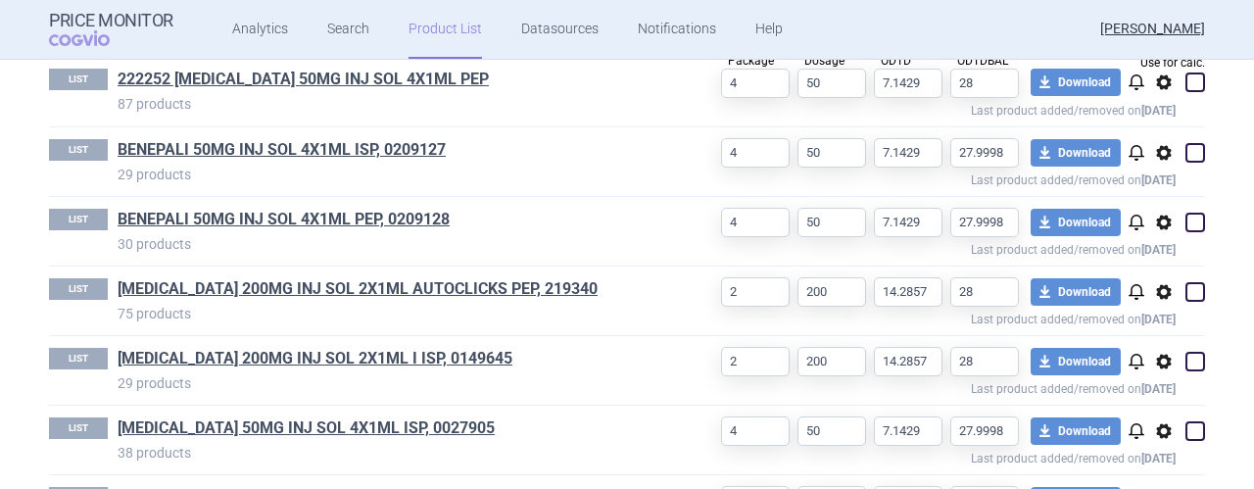
checkbox input "false"
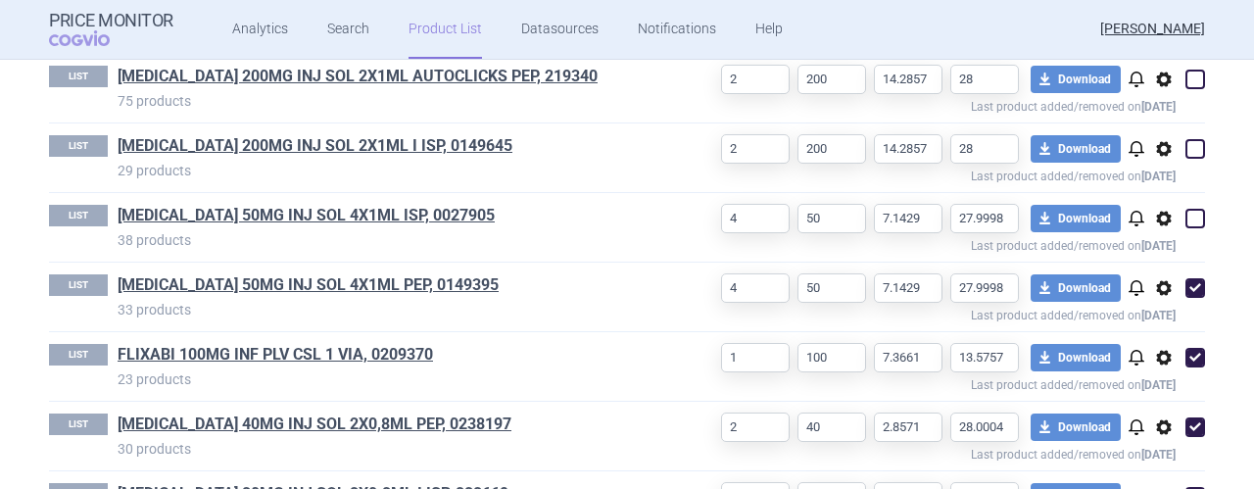
scroll to position [909, 0]
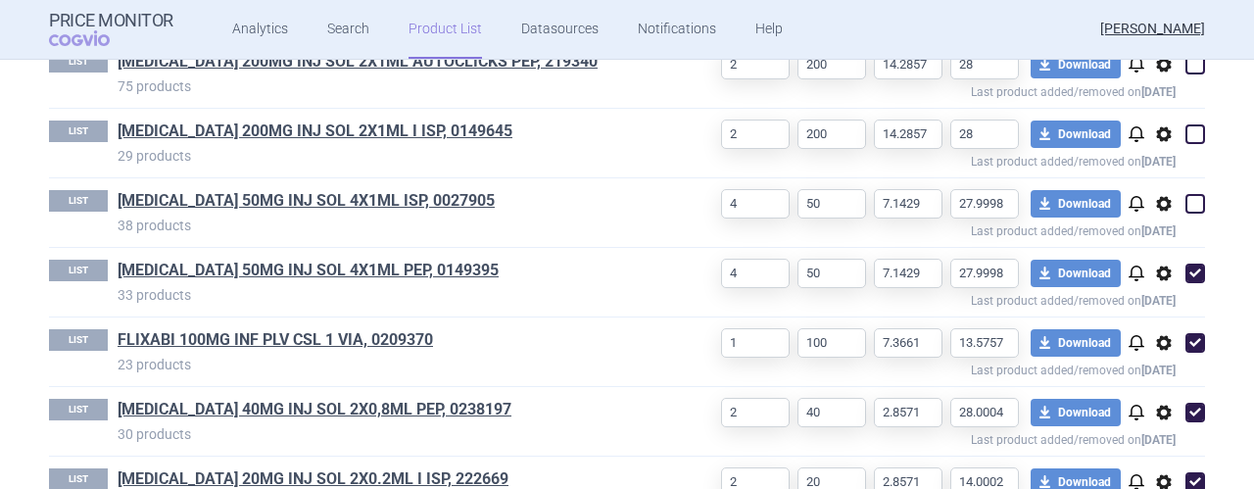
click at [1186, 271] on span at bounding box center [1196, 274] width 20 height 20
checkbox input "false"
click at [1191, 334] on span at bounding box center [1196, 343] width 20 height 20
checkbox input "false"
click at [1190, 404] on span at bounding box center [1196, 413] width 20 height 20
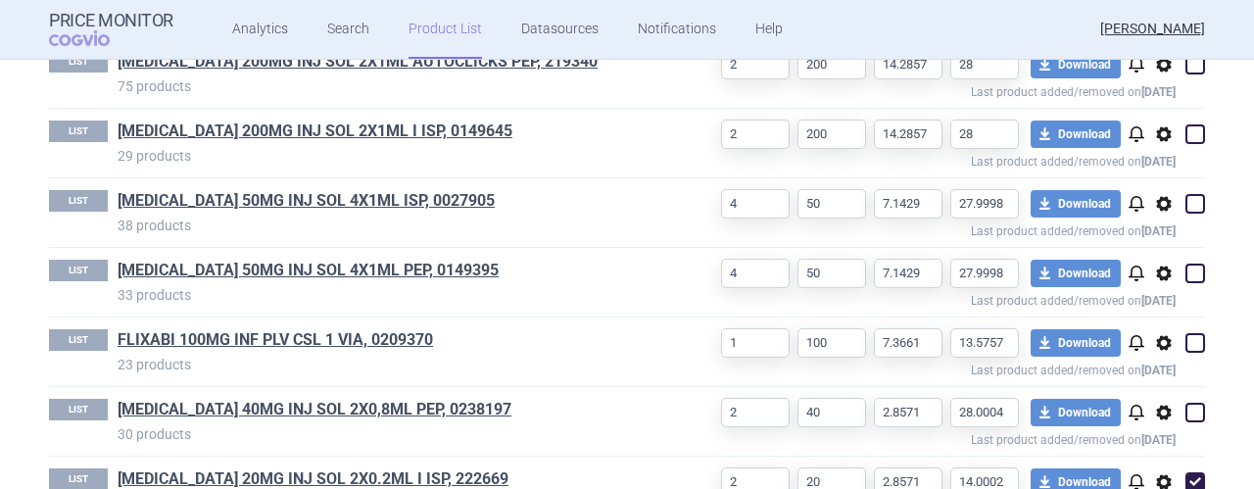
checkbox input "false"
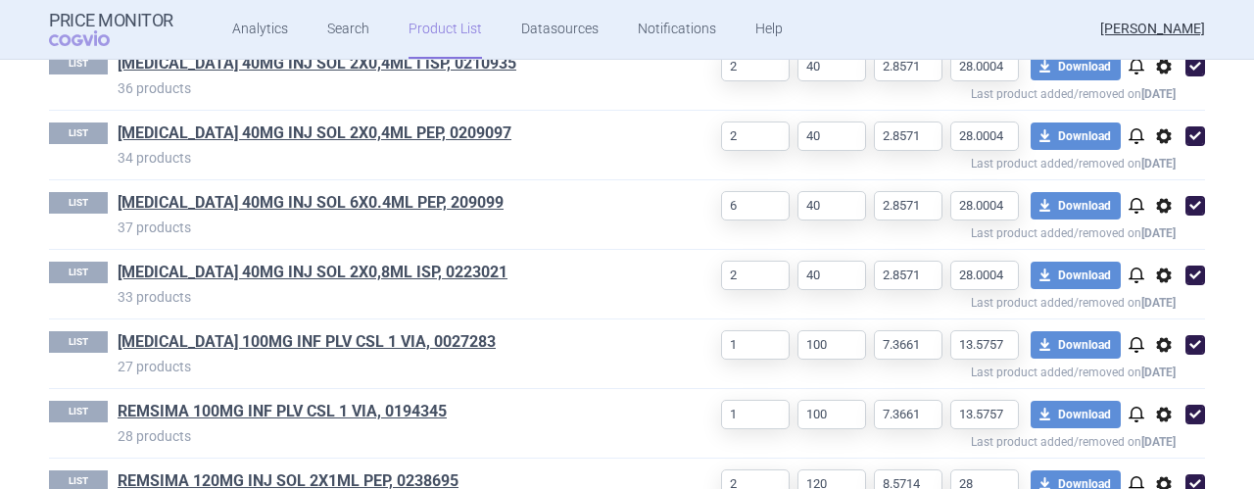
scroll to position [1405, 0]
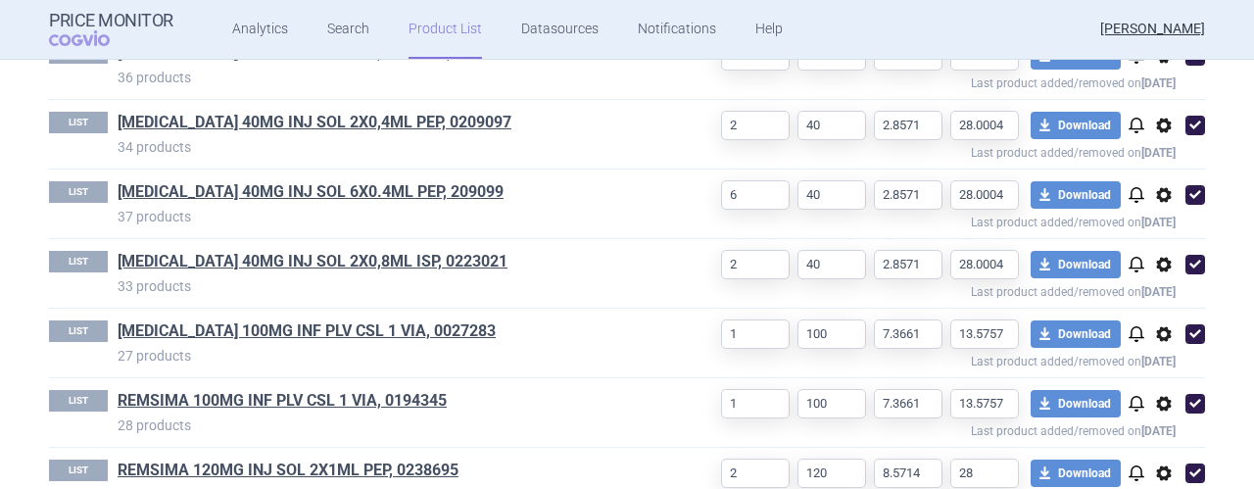
click at [1190, 324] on span at bounding box center [1196, 334] width 20 height 20
checkbox input "false"
click at [1191, 398] on span at bounding box center [1196, 404] width 20 height 20
checkbox input "false"
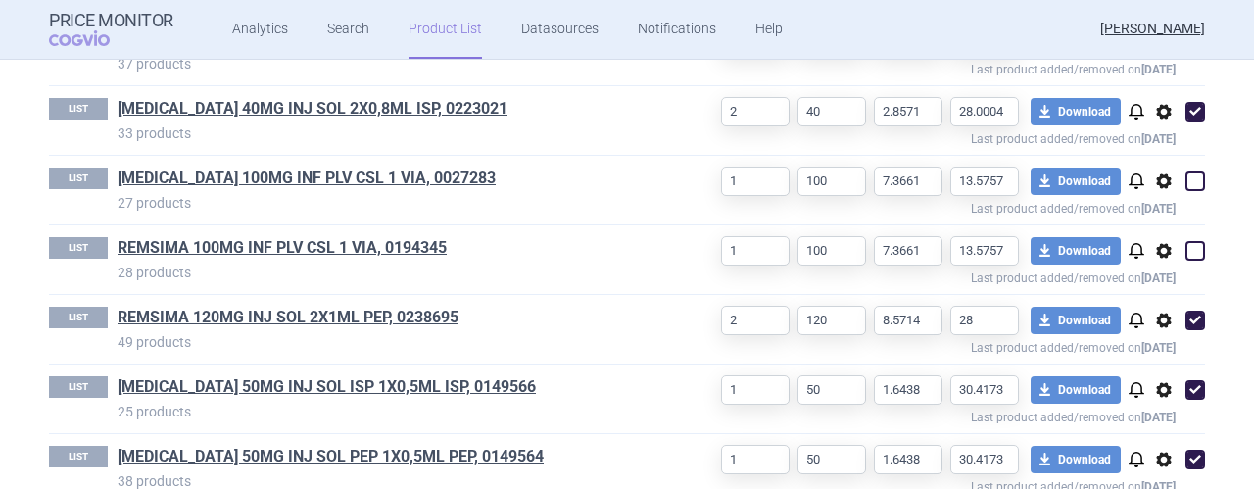
scroll to position [1562, 0]
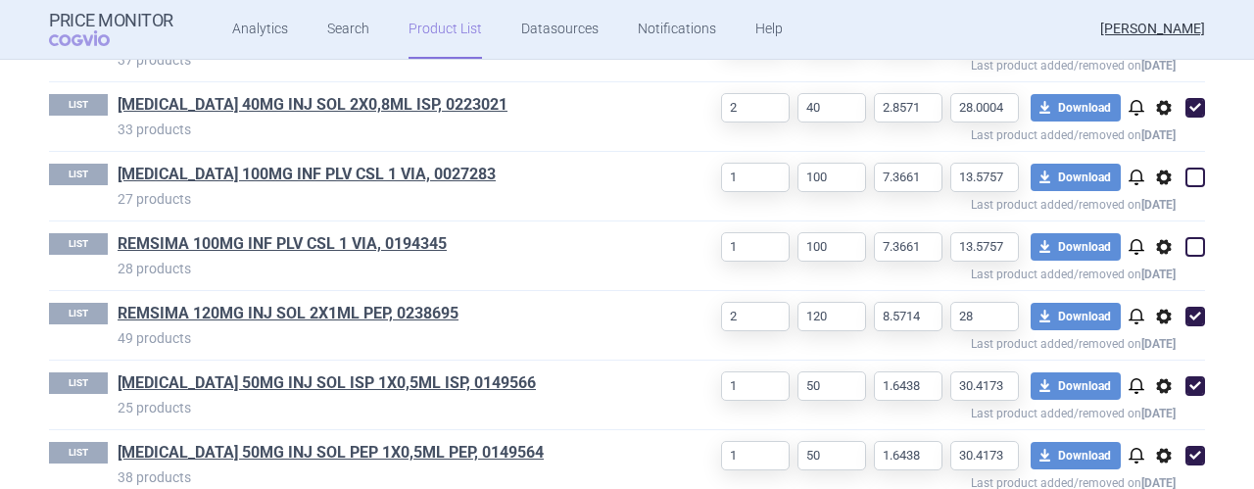
click at [1187, 314] on span at bounding box center [1196, 317] width 20 height 20
checkbox input "false"
click at [1188, 376] on span at bounding box center [1196, 386] width 20 height 20
checkbox input "false"
click at [1193, 451] on span at bounding box center [1196, 456] width 20 height 20
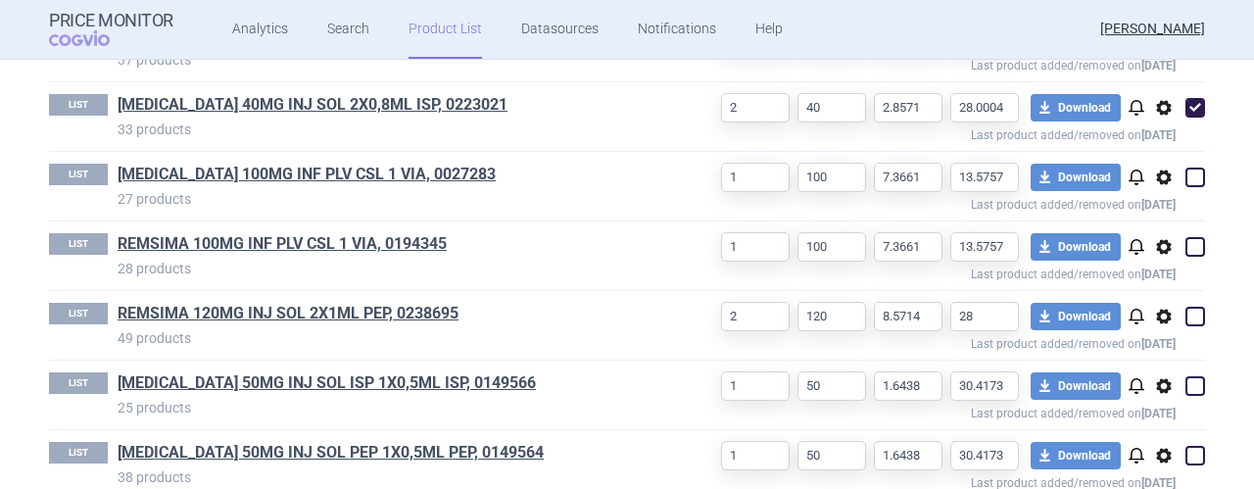
checkbox input "false"
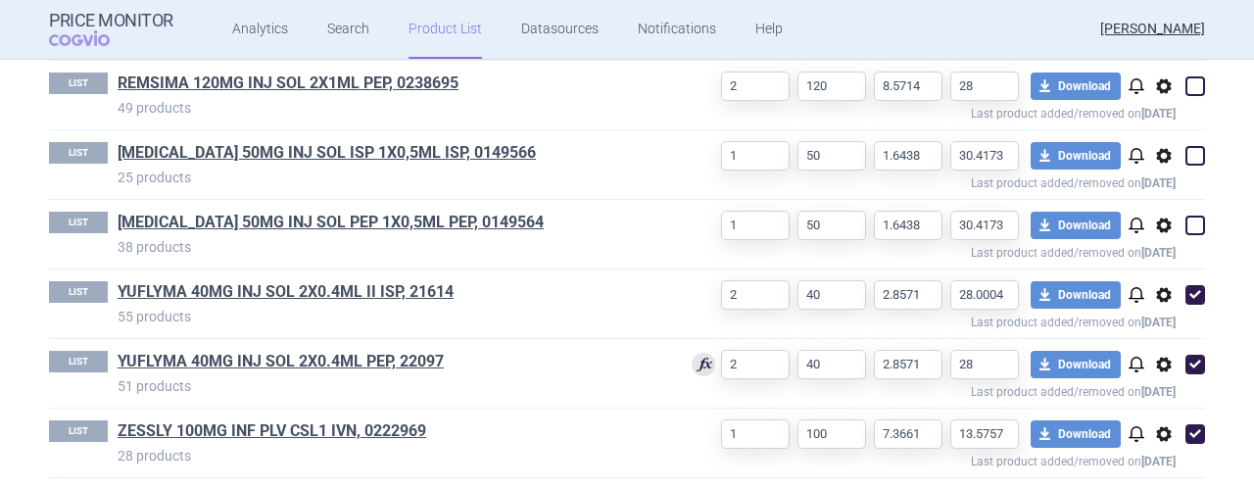
click at [1188, 290] on span at bounding box center [1196, 295] width 20 height 20
checkbox input "false"
click at [1194, 358] on span at bounding box center [1196, 365] width 20 height 20
checkbox input "false"
click at [1191, 430] on span at bounding box center [1196, 434] width 20 height 20
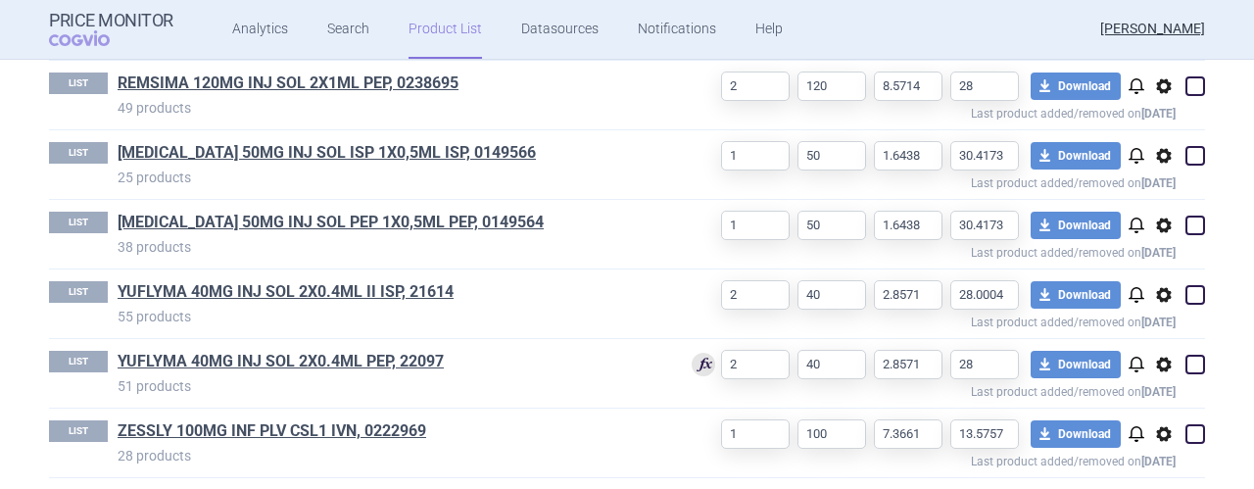
checkbox input "false"
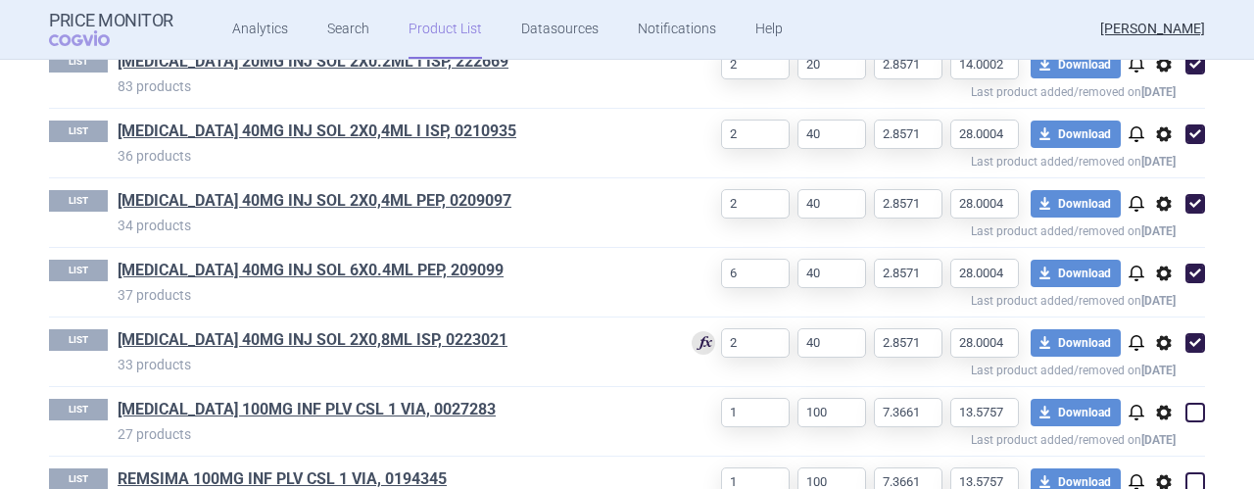
scroll to position [1301, 0]
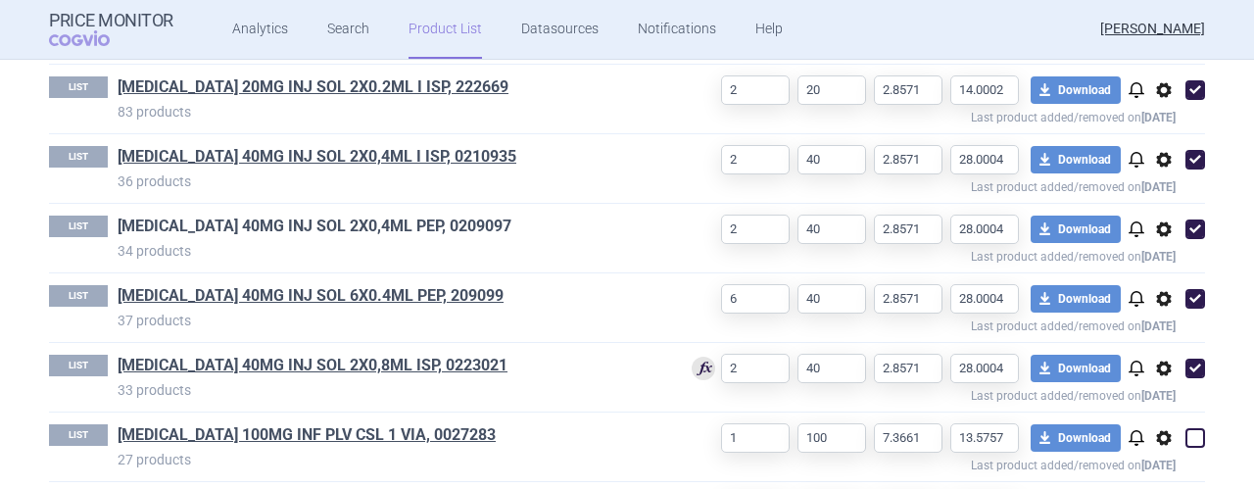
click at [337, 220] on link "HUMIRA 40MG INJ SOL 2X0,4ML PEP, 0209097" at bounding box center [315, 227] width 394 height 22
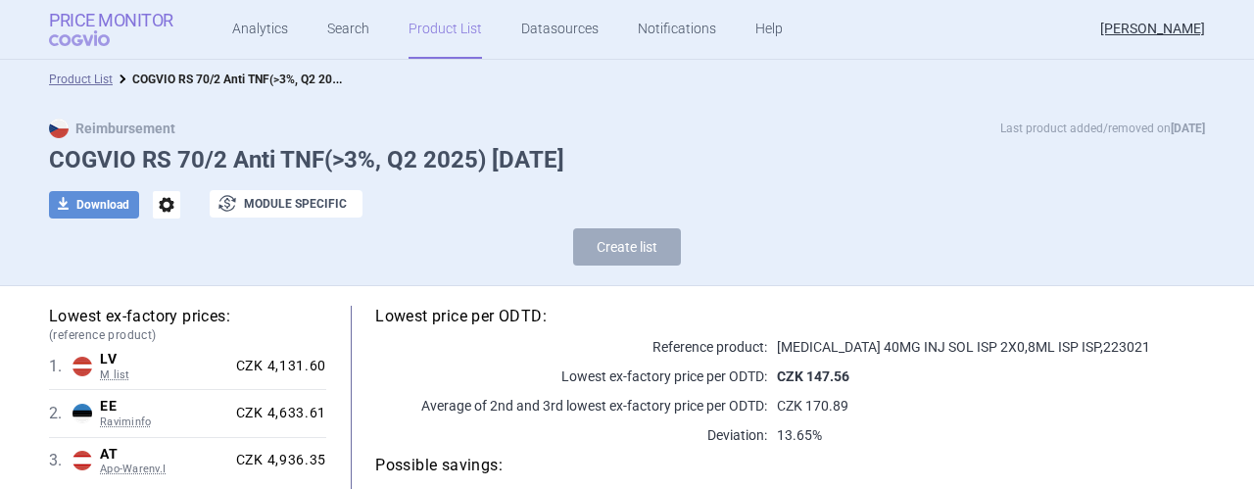
select select "2020-02-01"
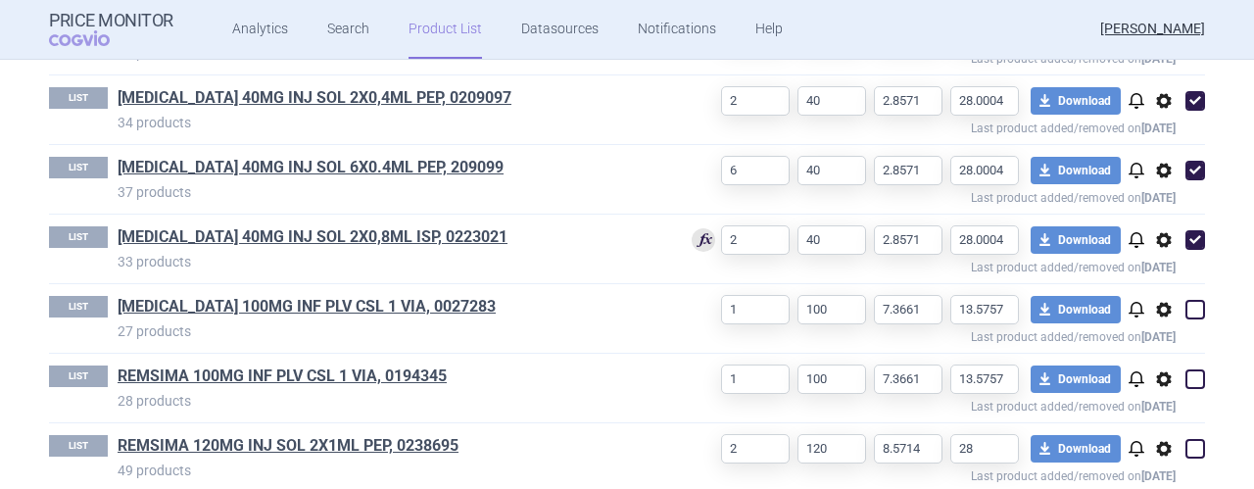
scroll to position [1426, 0]
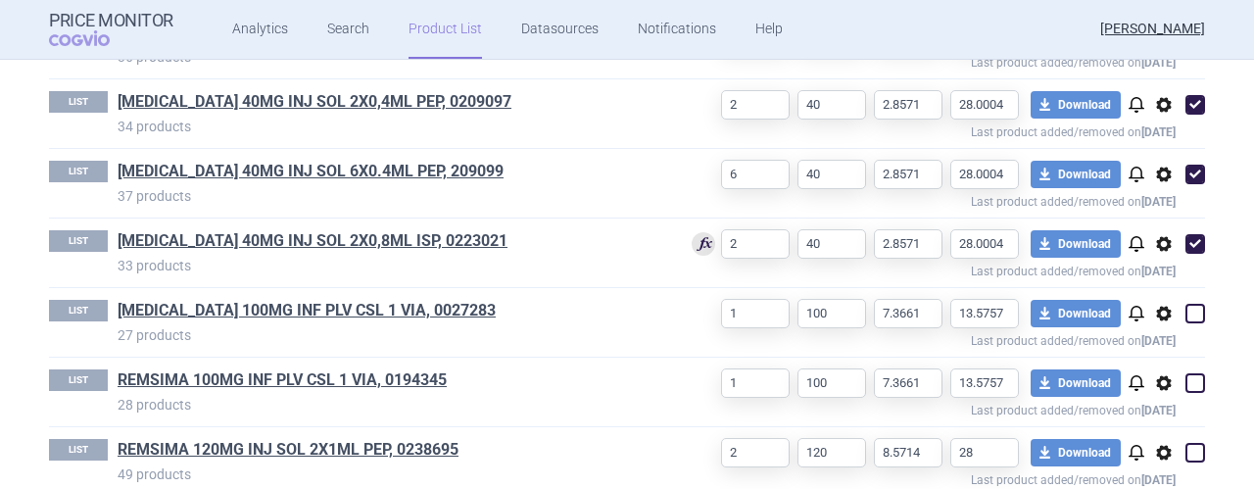
click at [1190, 237] on span at bounding box center [1196, 244] width 20 height 20
checkbox input "false"
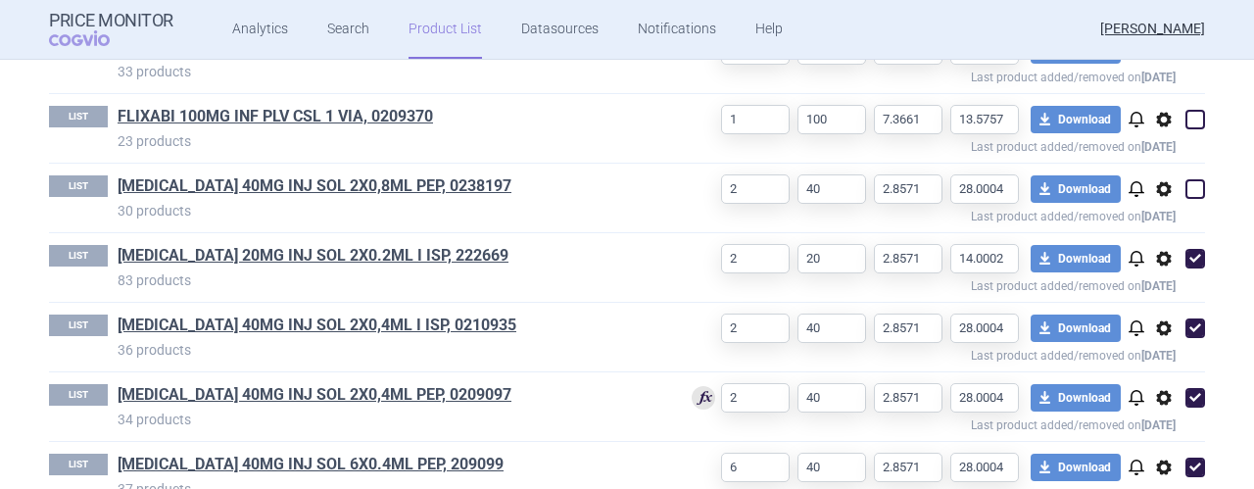
scroll to position [1125, 0]
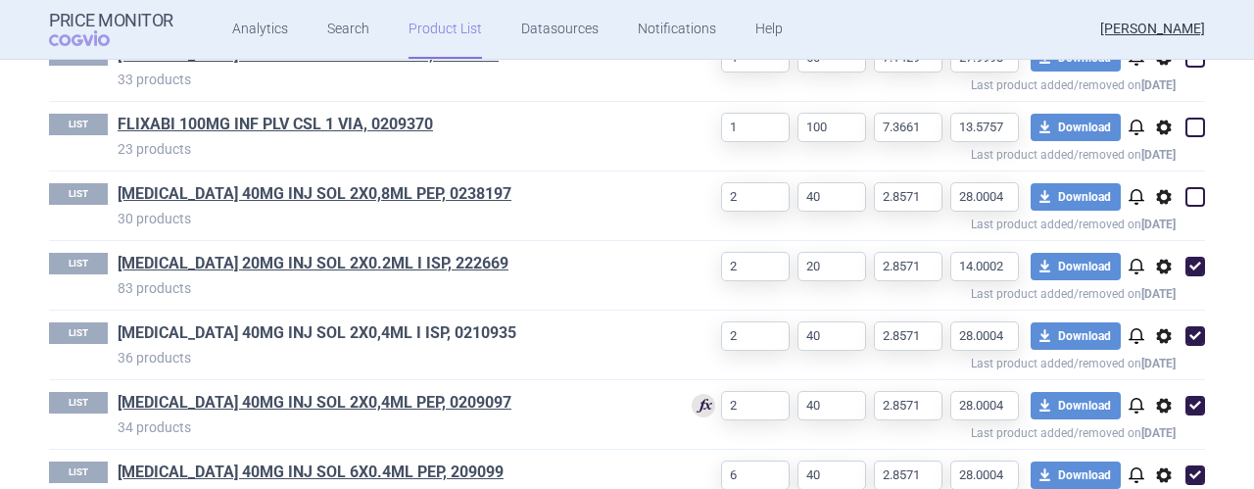
click at [368, 328] on link "HUMIRA 40MG INJ SOL 2X0,4ML I ISP, 0210935" at bounding box center [317, 333] width 399 height 22
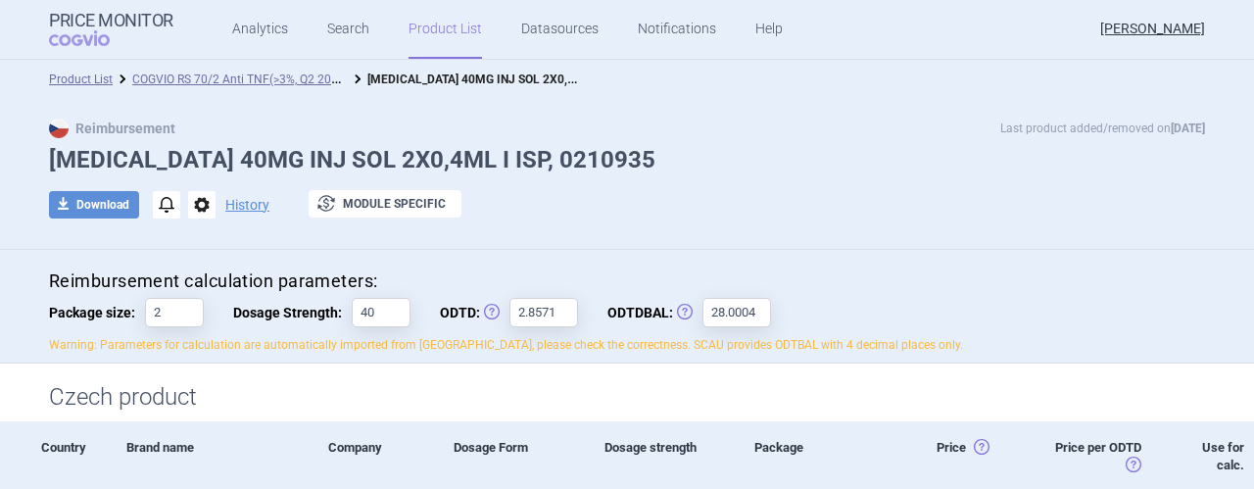
drag, startPoint x: 1237, startPoint y: 100, endPoint x: 1253, endPoint y: 132, distance: 36.4
click at [1253, 132] on section "Product List COGVIO RS 70/2 Anti TNF(>3%, Q2 2025) 5.9.2025 HUMIRA 40MG INJ SOL…" at bounding box center [627, 274] width 1254 height 429
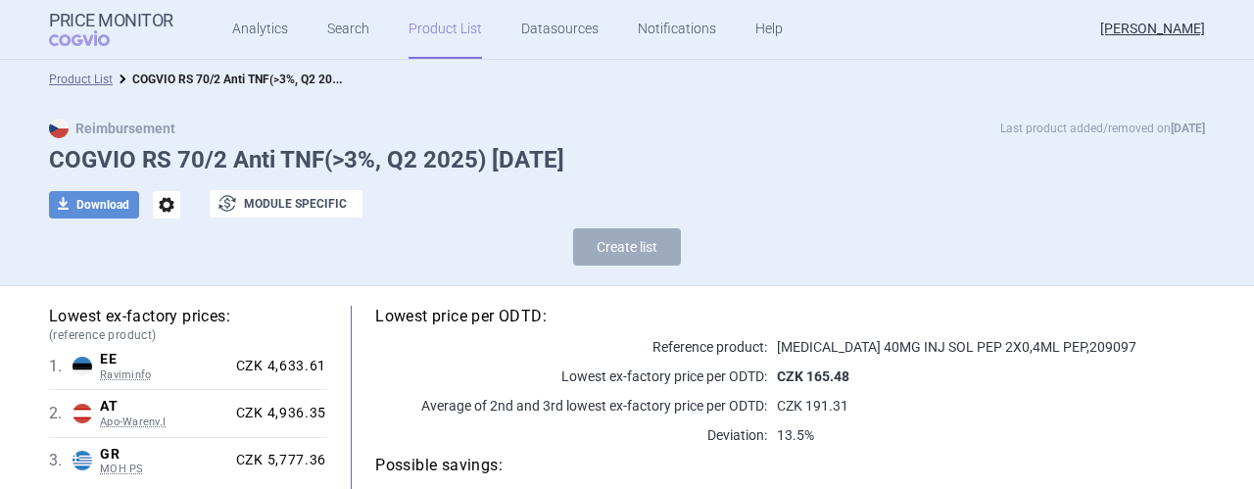
select select "2020-02-01"
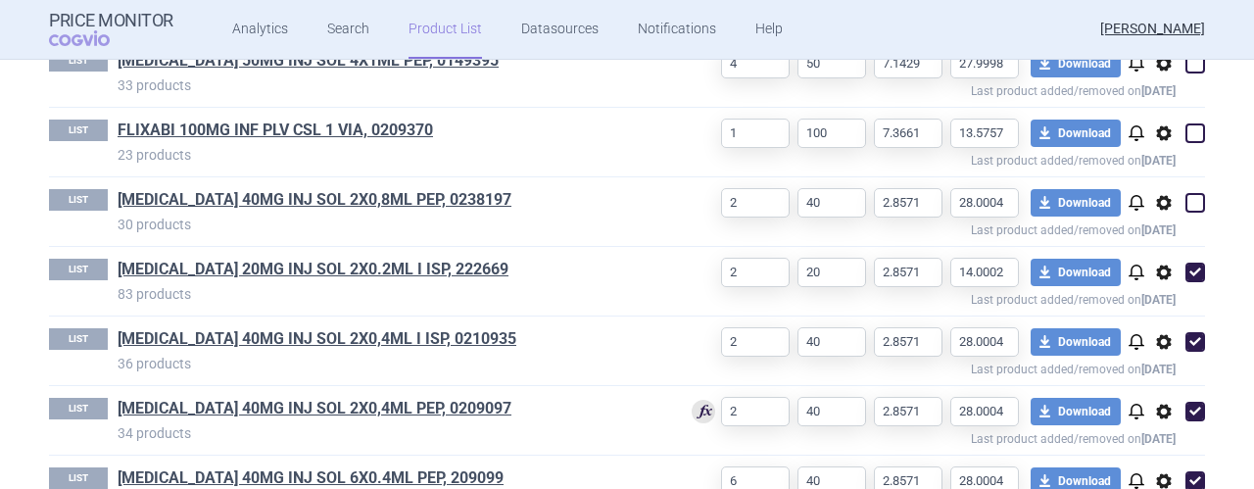
scroll to position [1116, 0]
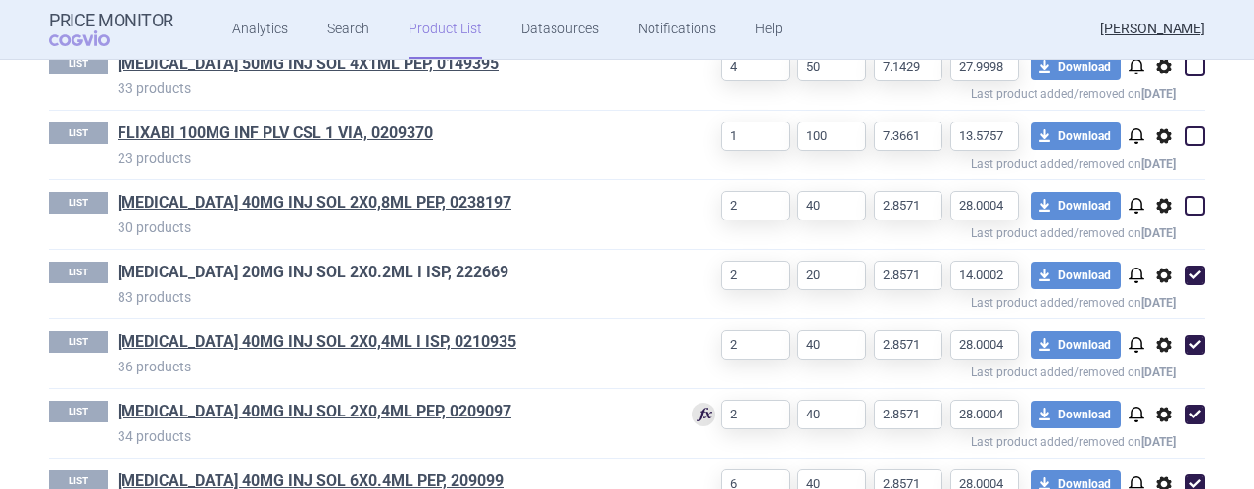
click at [294, 266] on link "HUMIRA 20MG INJ SOL 2X0.2ML I ISP, 222669" at bounding box center [313, 273] width 391 height 22
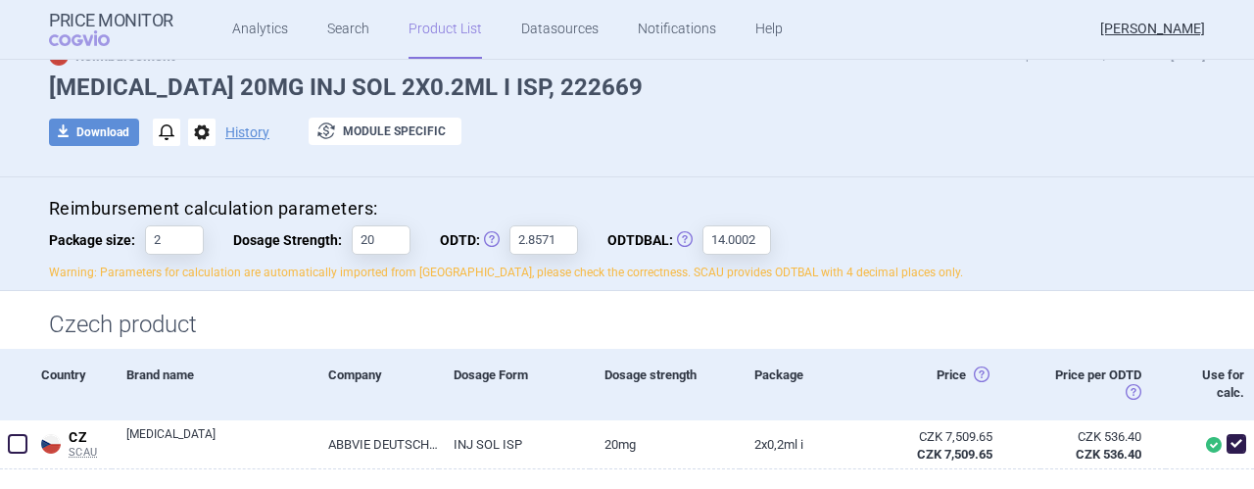
scroll to position [43, 0]
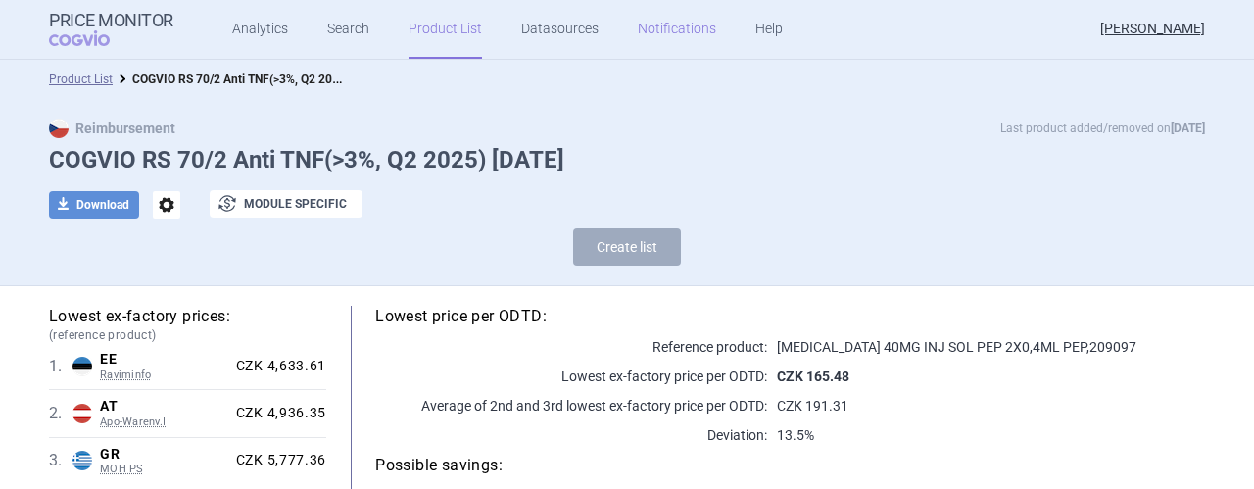
select select "2020-02-01"
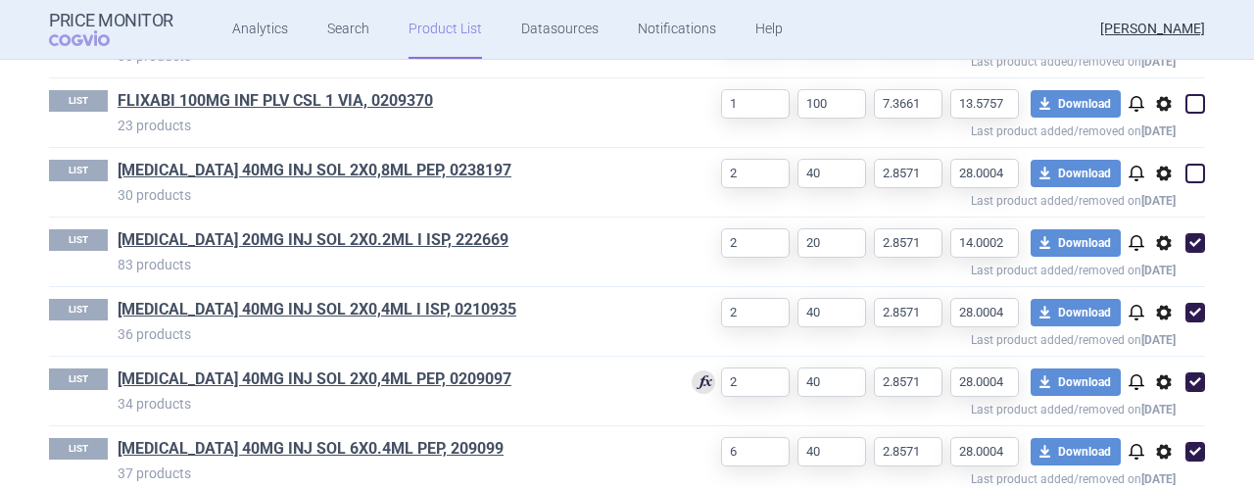
scroll to position [1208, 0]
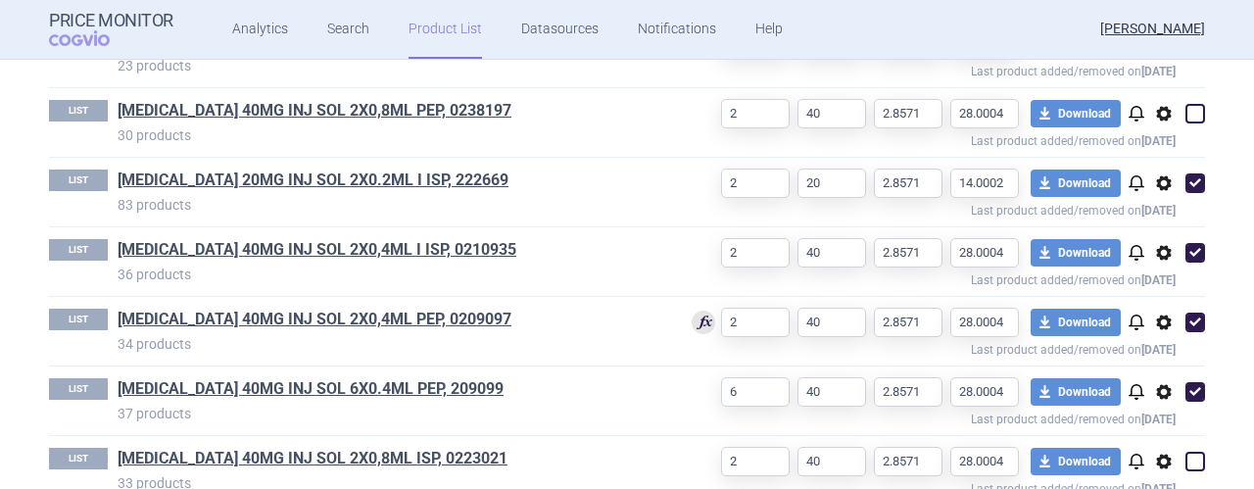
click at [1186, 183] on span at bounding box center [1196, 183] width 20 height 20
checkbox input "false"
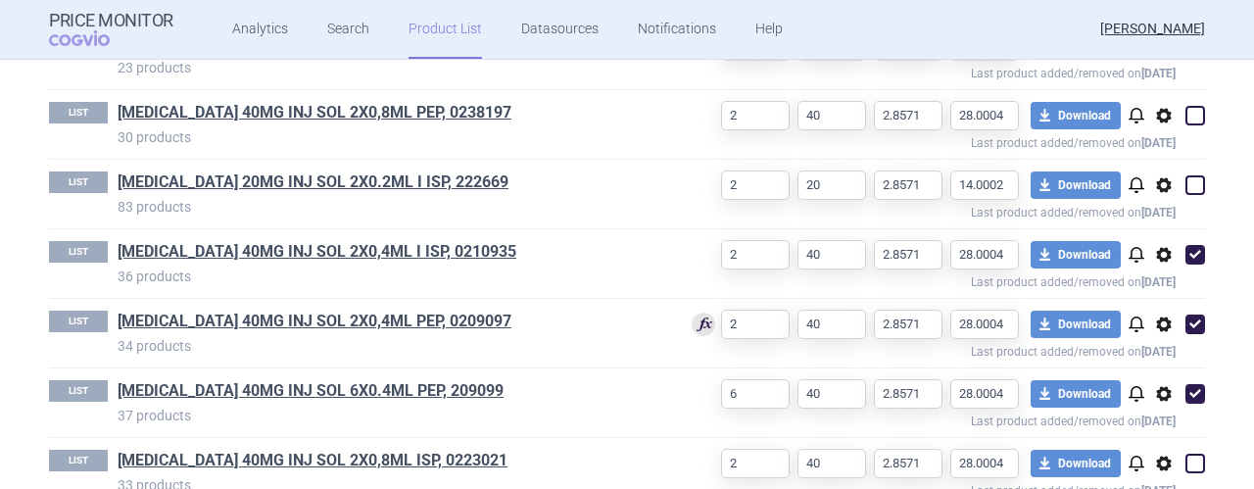
scroll to position [1245, 0]
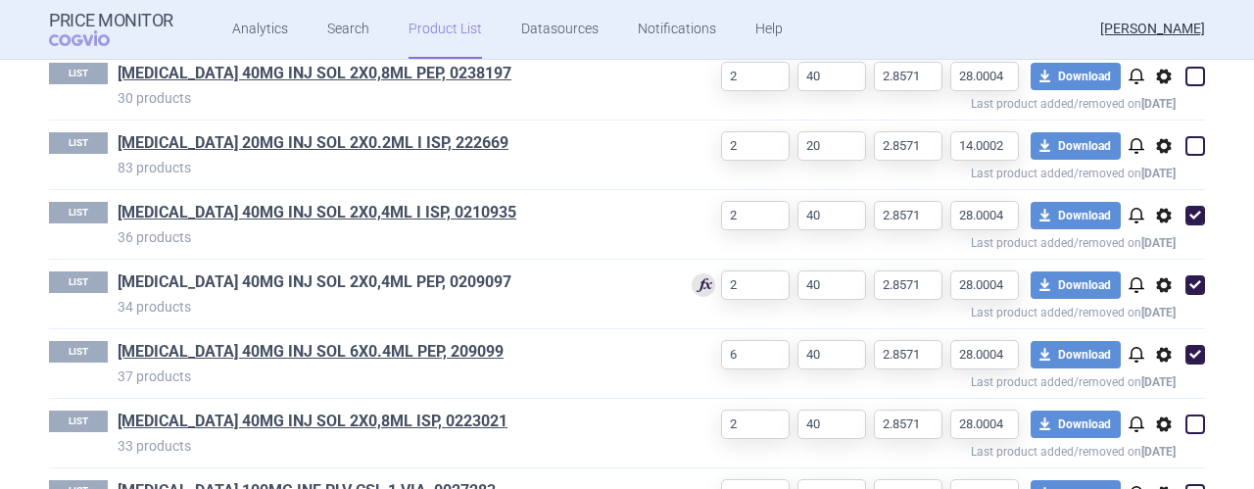
click at [359, 277] on link "HUMIRA 40MG INJ SOL 2X0,4ML PEP, 0209097" at bounding box center [315, 282] width 394 height 22
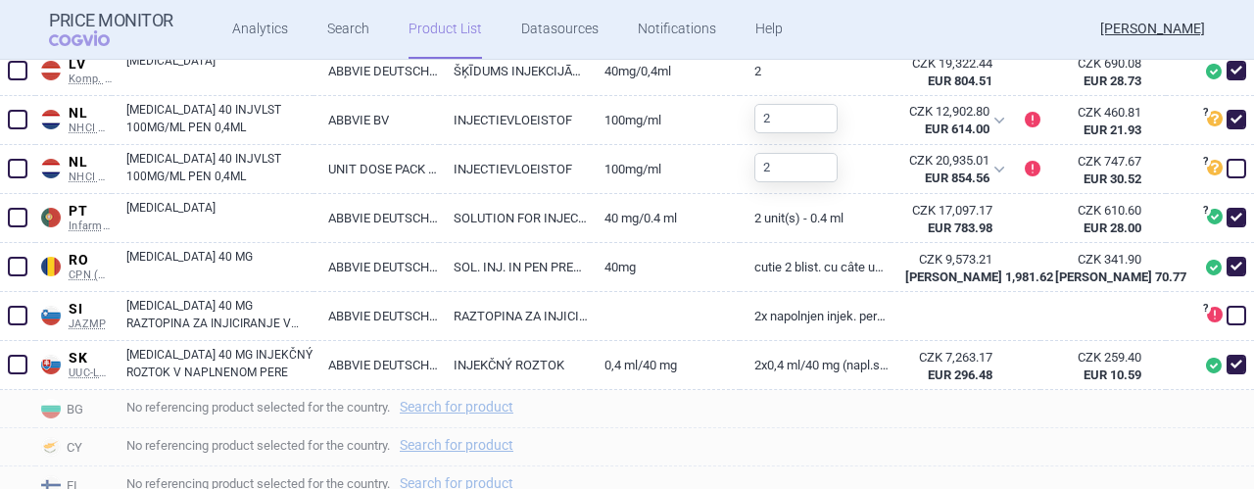
scroll to position [1611, 0]
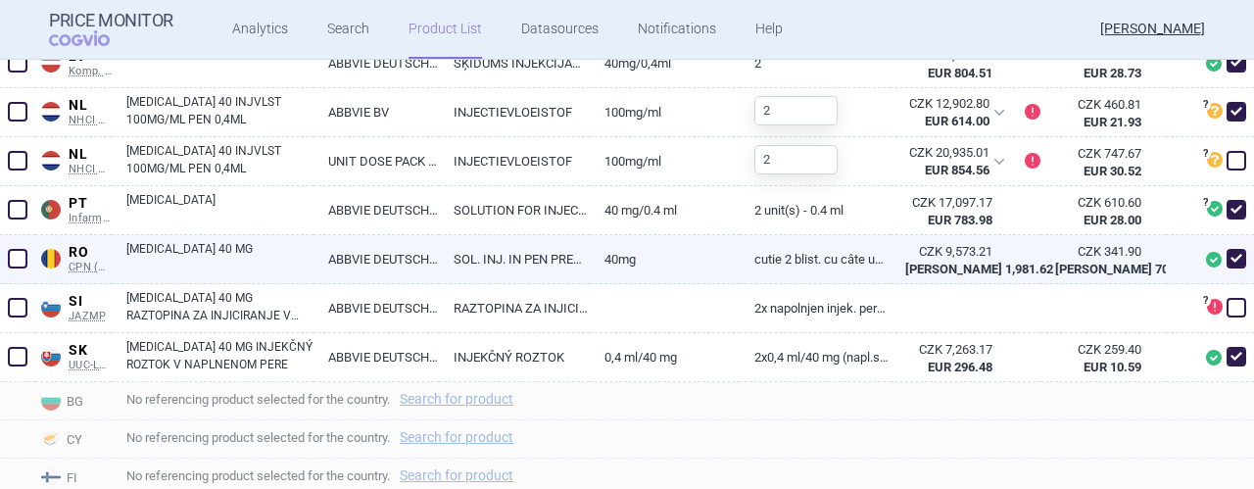
click at [713, 256] on link "40mg" at bounding box center [665, 259] width 151 height 48
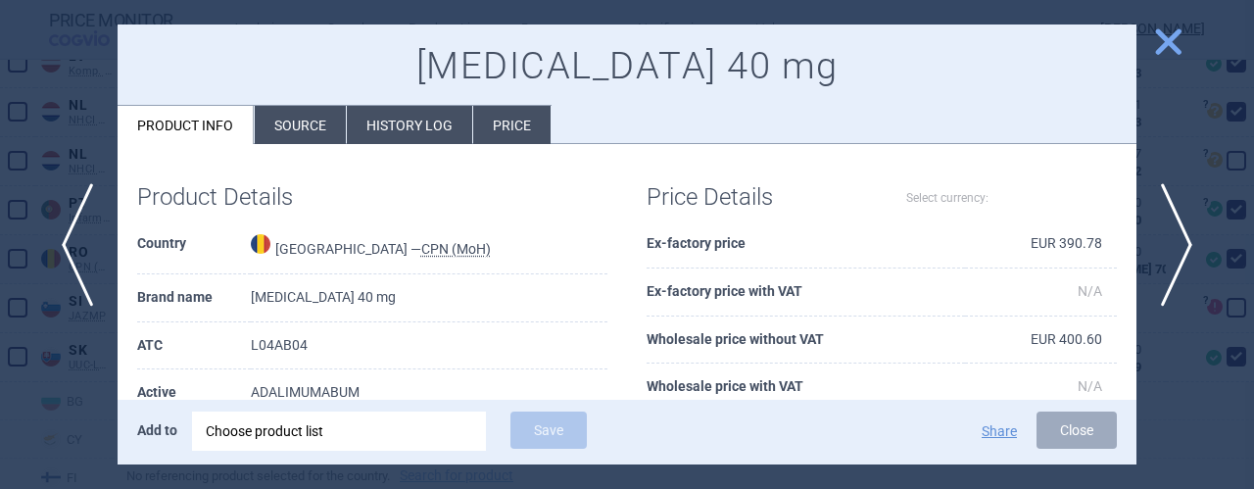
select select "EUR"
click at [404, 131] on li "History log" at bounding box center [409, 125] width 125 height 38
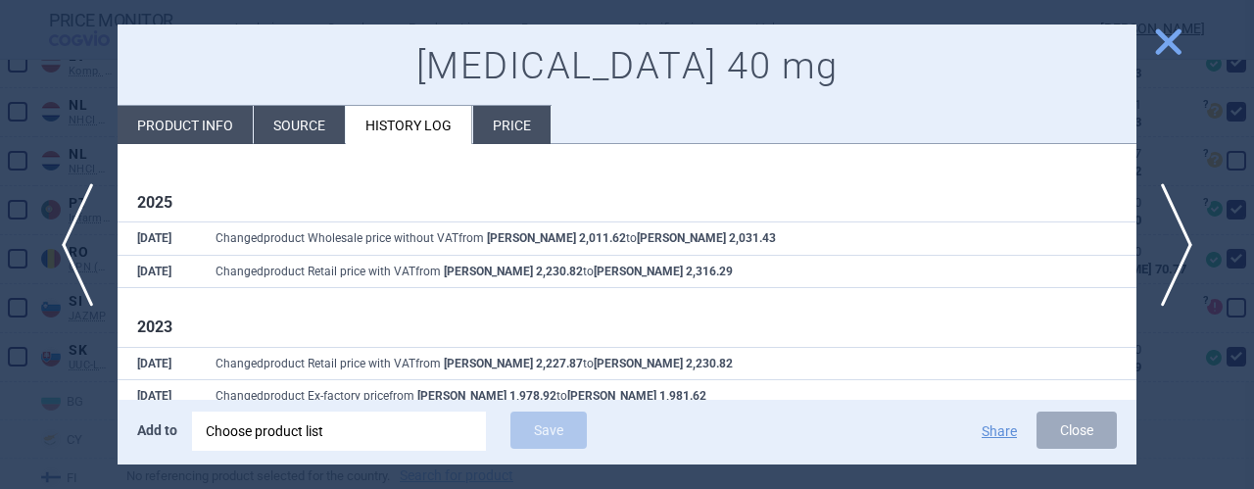
click at [522, 125] on li "Price" at bounding box center [511, 125] width 77 height 38
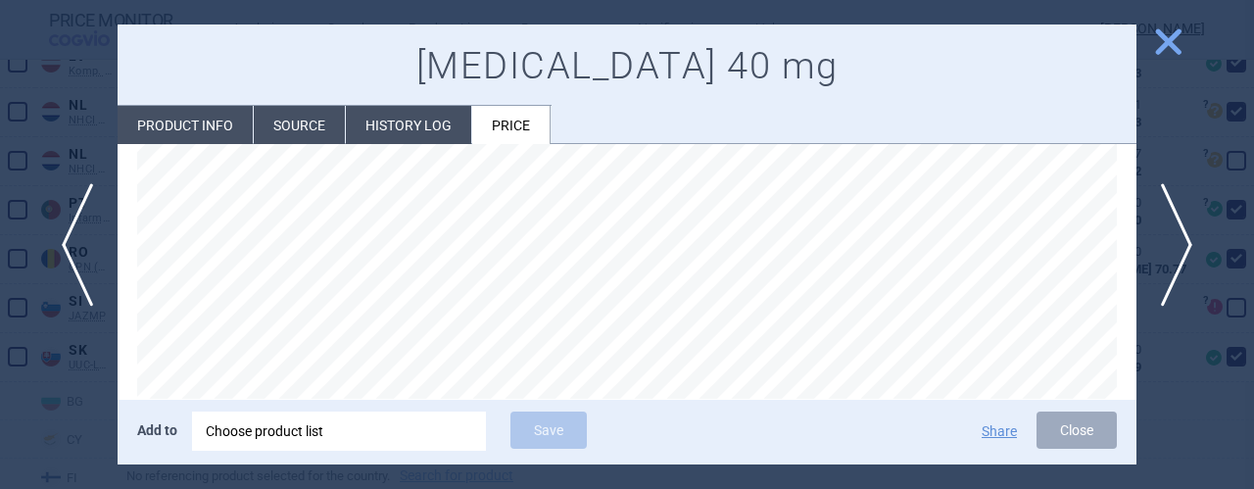
scroll to position [235, 0]
click at [1170, 34] on span "close" at bounding box center [1168, 41] width 34 height 34
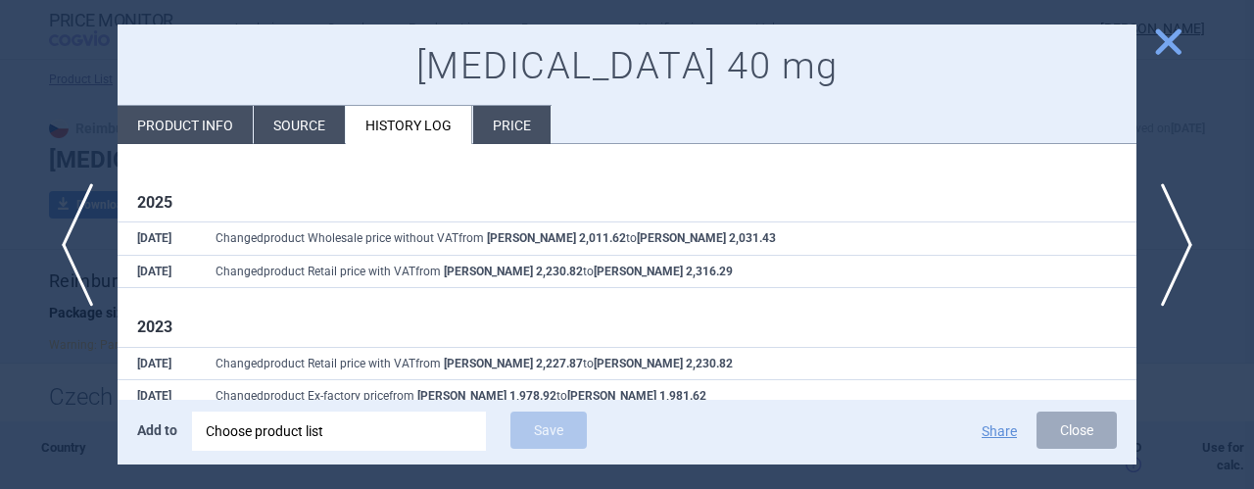
select select "EUR"
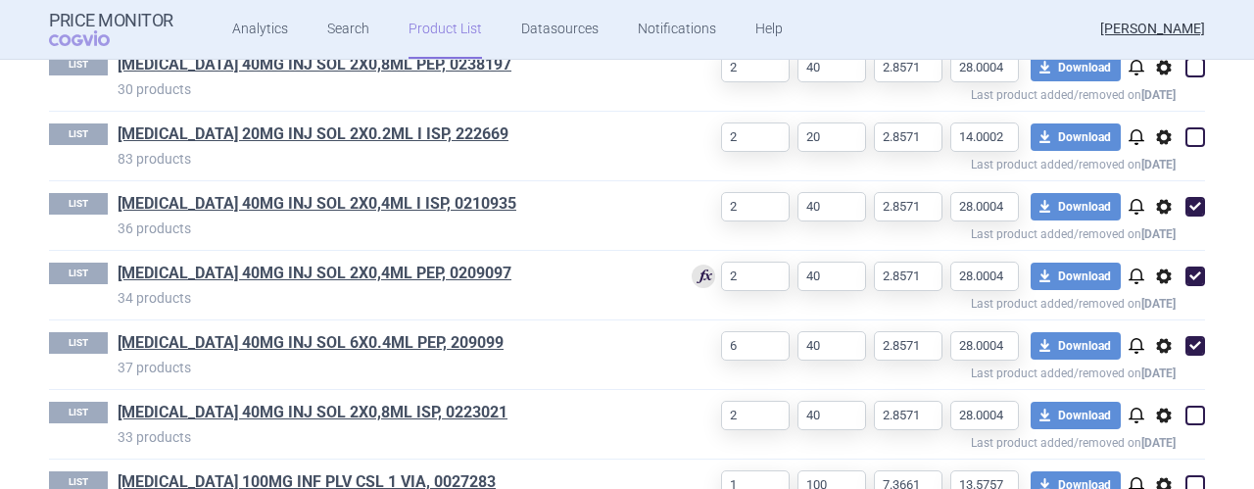
scroll to position [1267, 0]
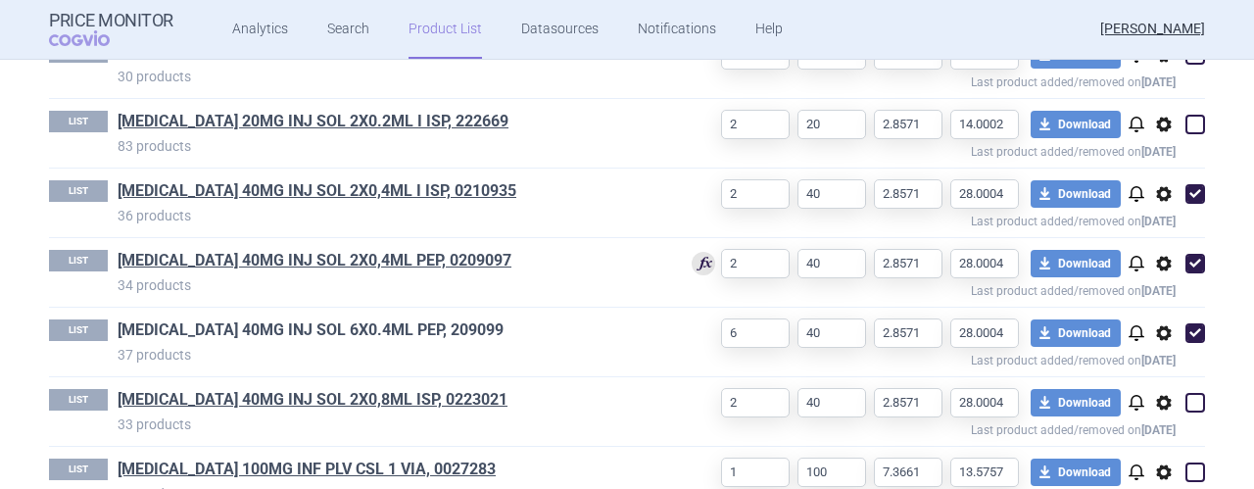
click at [263, 324] on link "HUMIRA 40MG INJ SOL 6X0.4ML PEP, 209099" at bounding box center [311, 330] width 386 height 22
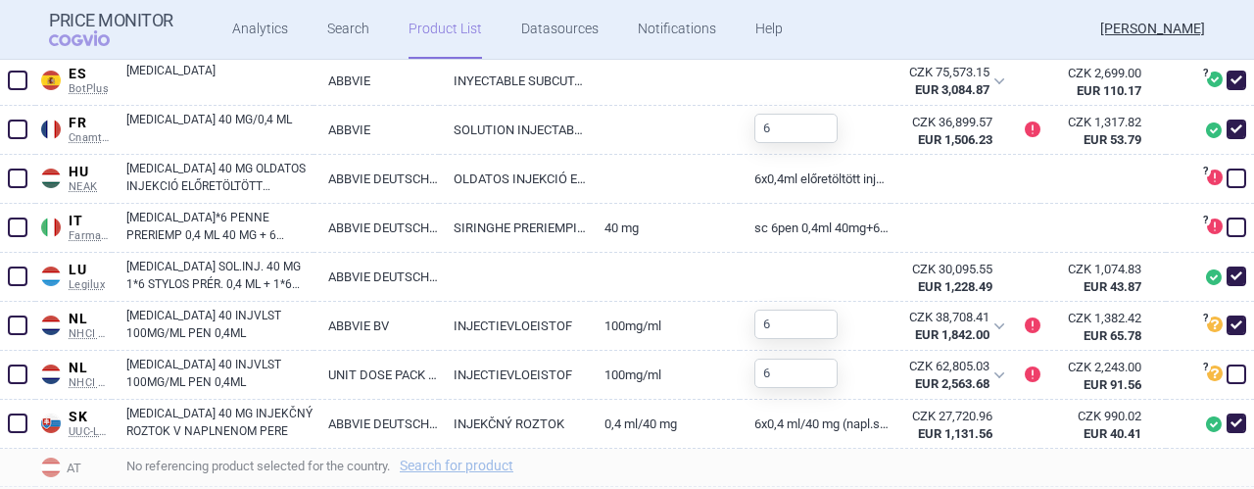
scroll to position [849, 0]
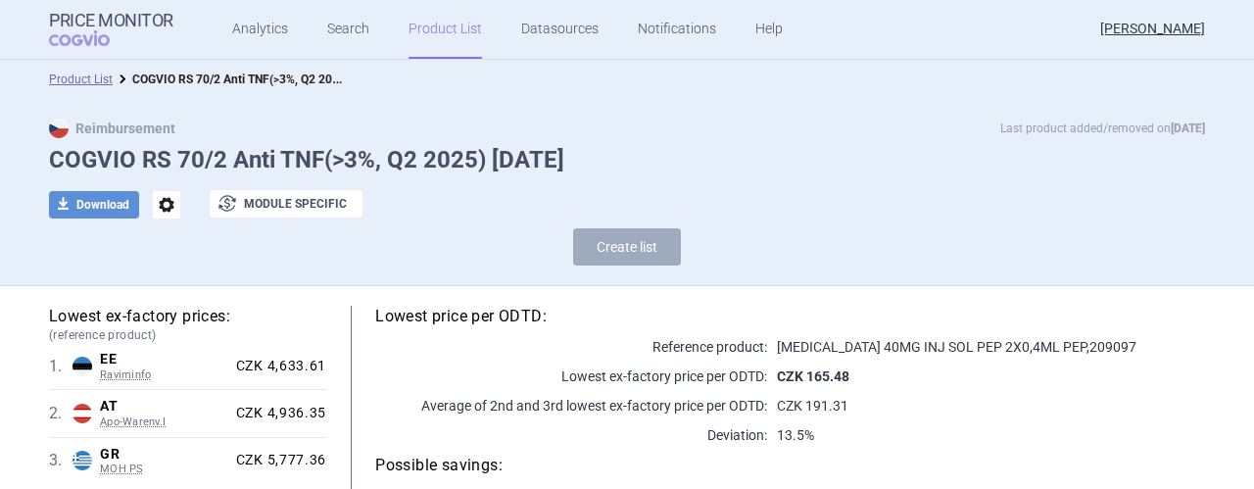
select select "2020-02-01"
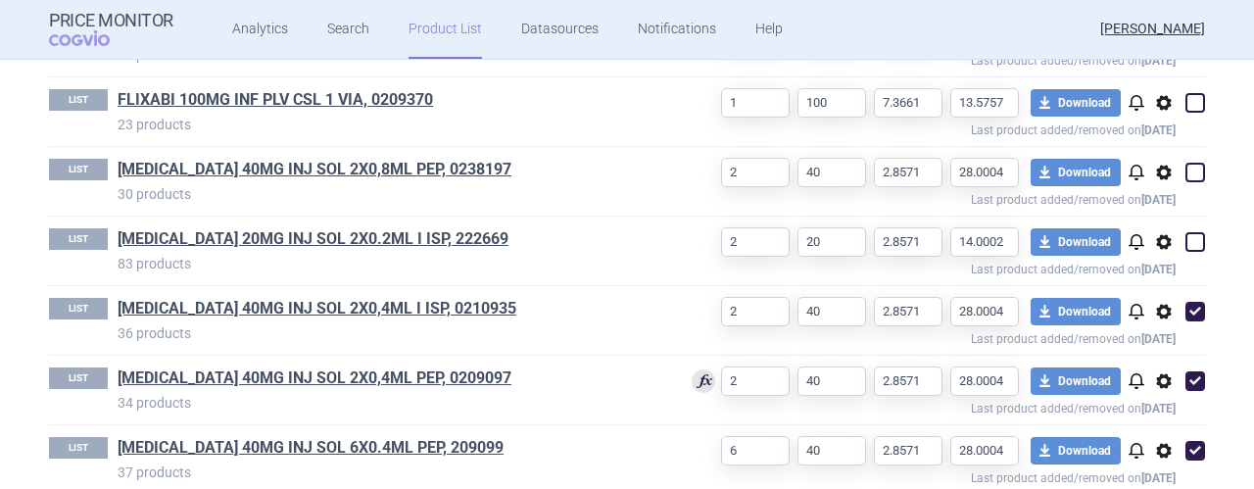
scroll to position [1306, 0]
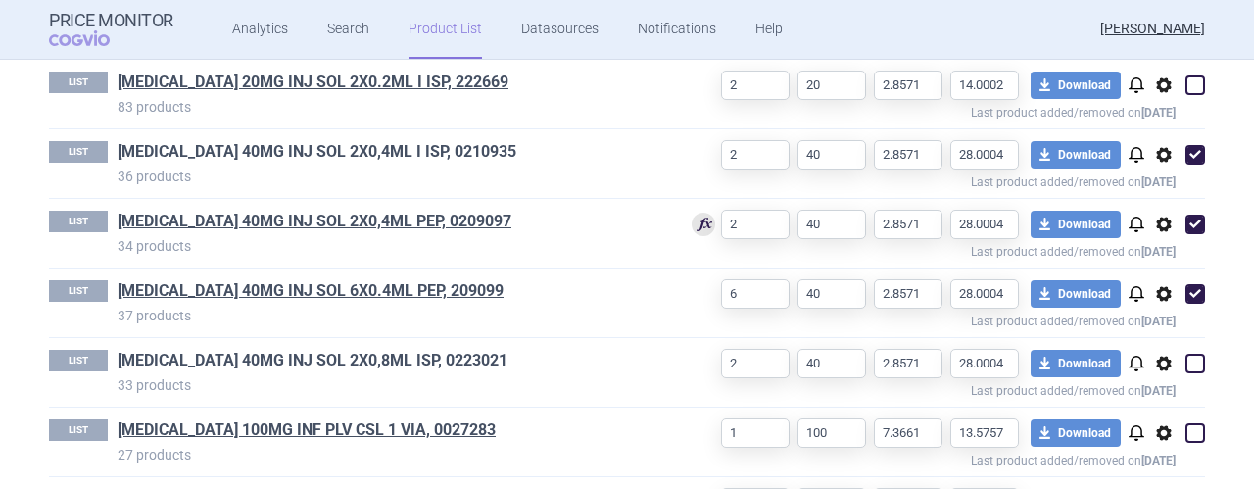
click at [343, 146] on link "HUMIRA 40MG INJ SOL 2X0,4ML I ISP, 0210935" at bounding box center [317, 152] width 399 height 22
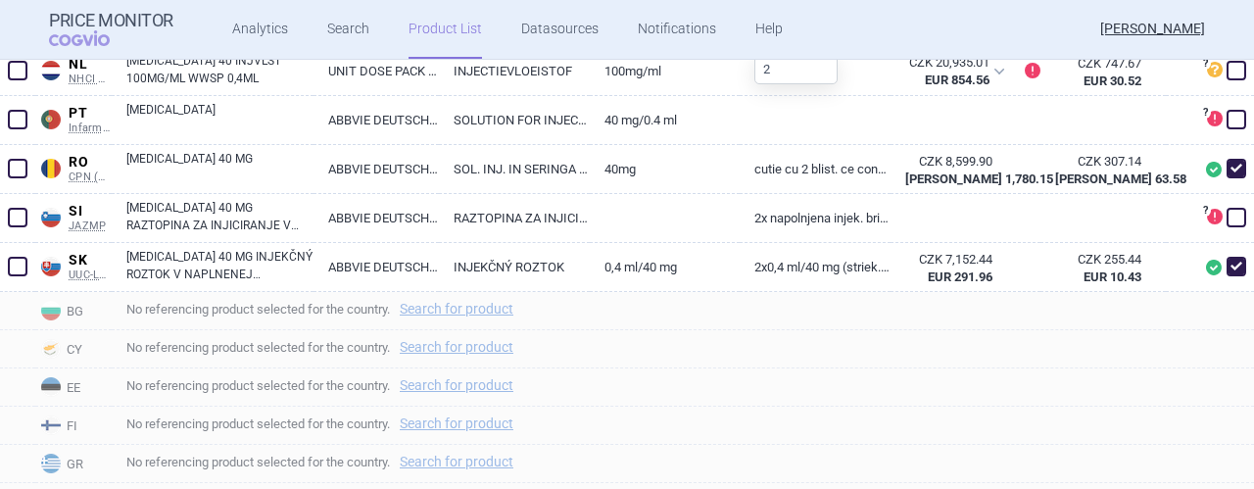
scroll to position [1593, 0]
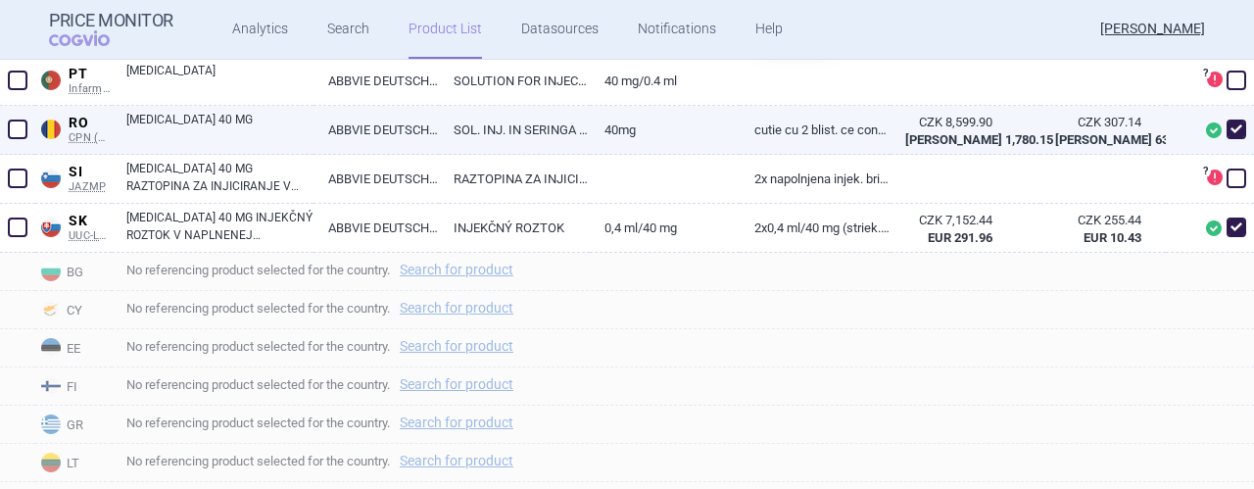
click at [683, 128] on link "40mg" at bounding box center [665, 130] width 151 height 48
select select "EUR"
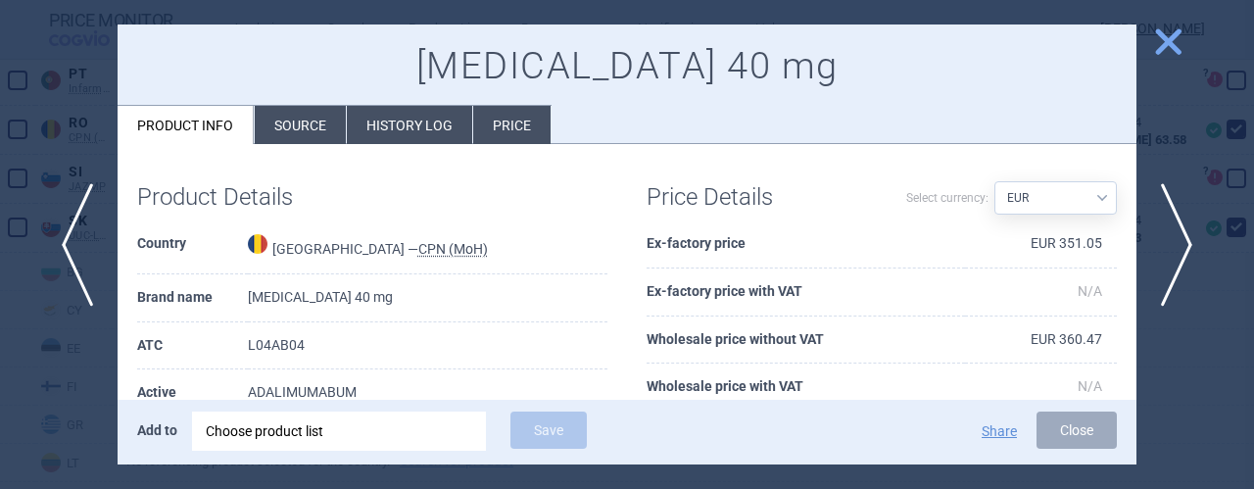
click at [518, 130] on li "Price" at bounding box center [511, 125] width 77 height 38
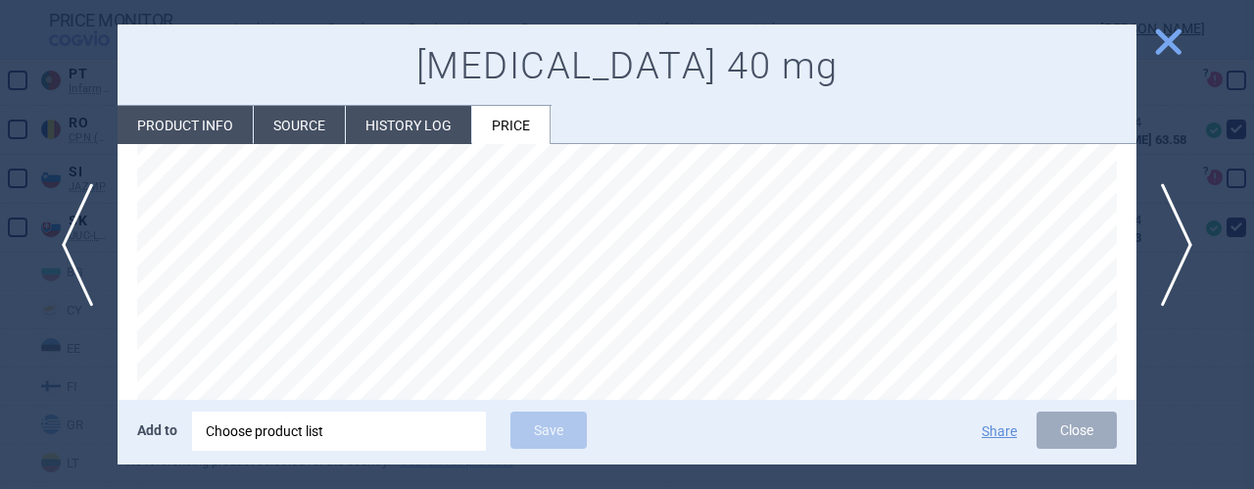
scroll to position [209, 0]
click at [1168, 40] on span "close" at bounding box center [1168, 41] width 34 height 34
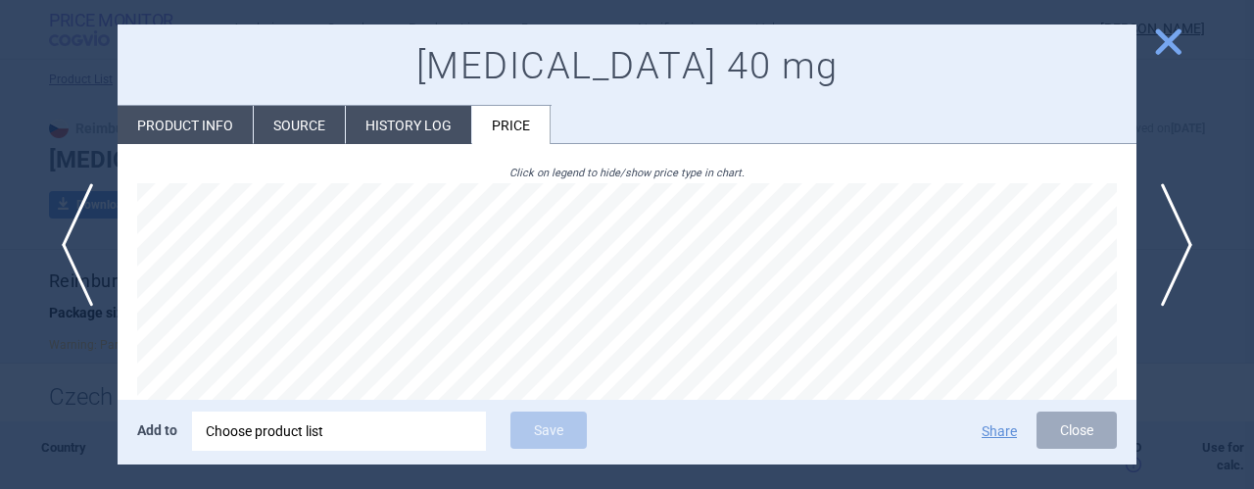
select select "EUR"
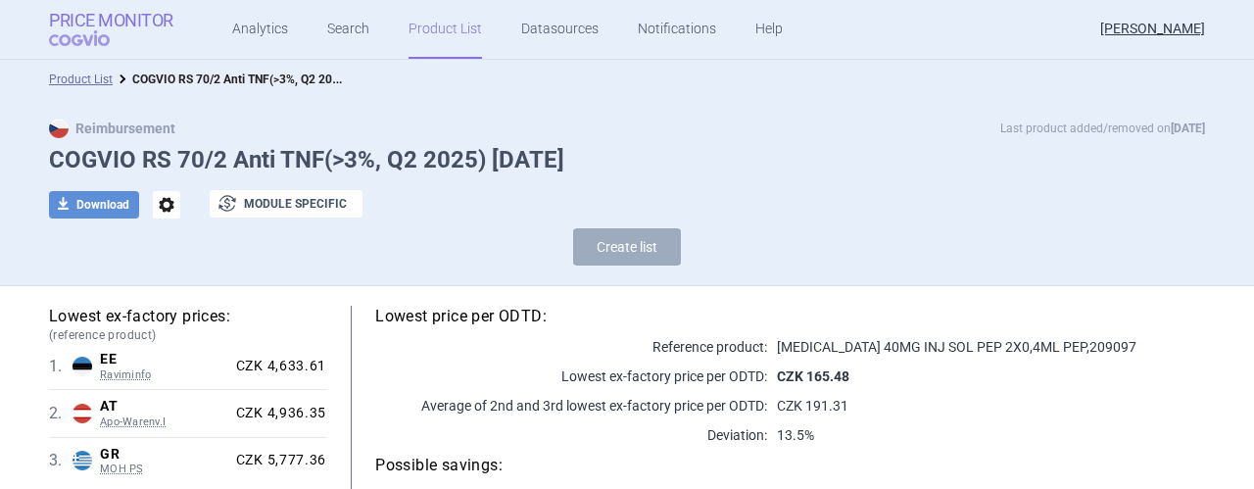
select select "2020-02-01"
